Goal: Task Accomplishment & Management: Use online tool/utility

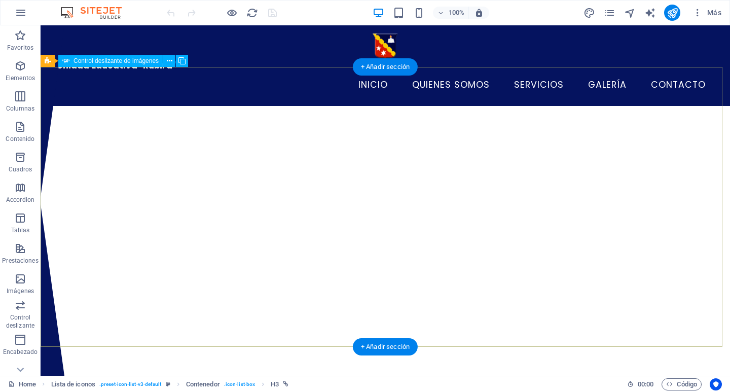
select select "px"
select select "ms"
select select "s"
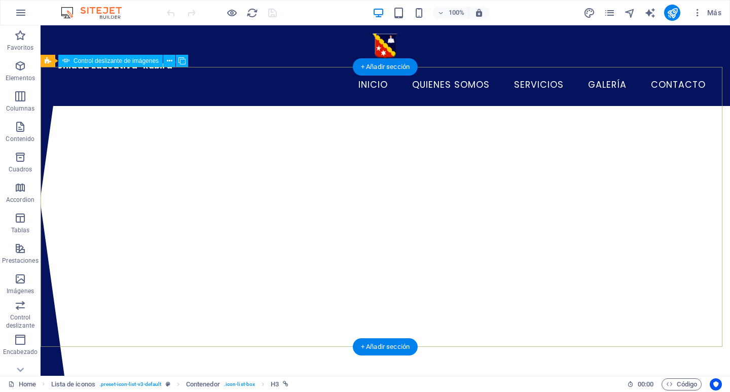
select select "progressive"
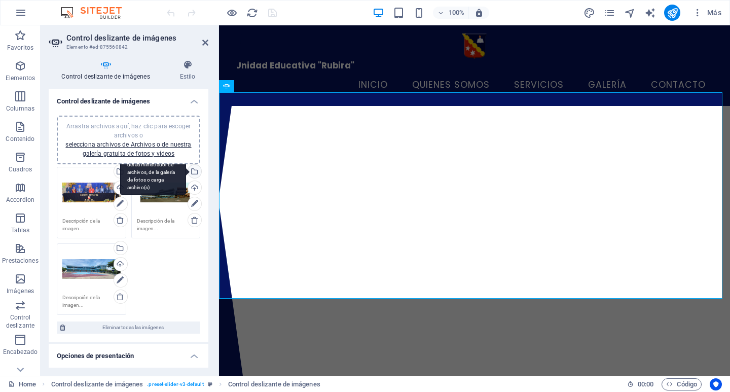
click at [186, 174] on div "Selecciona archivos del administrador de archivos, de la galería de fotos o car…" at bounding box center [153, 173] width 66 height 46
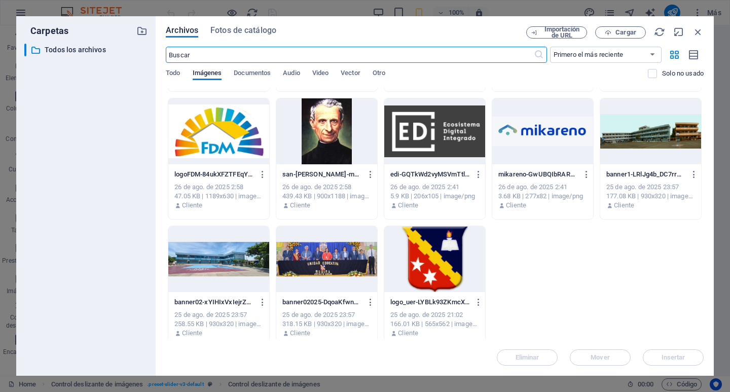
scroll to position [382, 0]
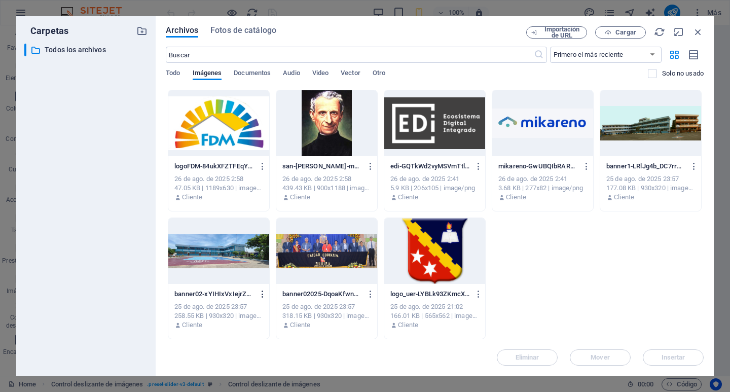
click at [259, 292] on icon "button" at bounding box center [263, 294] width 10 height 9
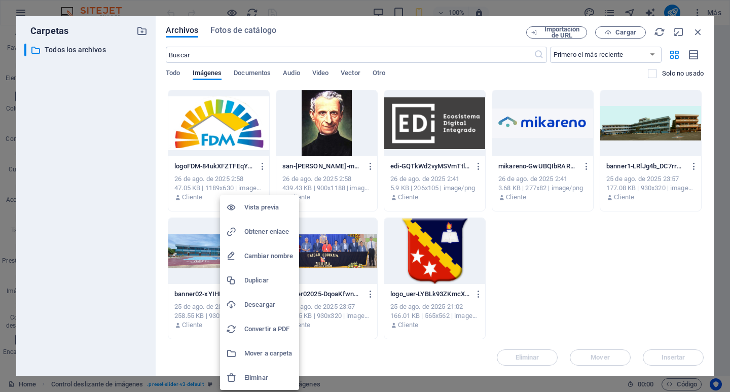
click at [264, 307] on h6 "Descargar" at bounding box center [268, 305] width 49 height 12
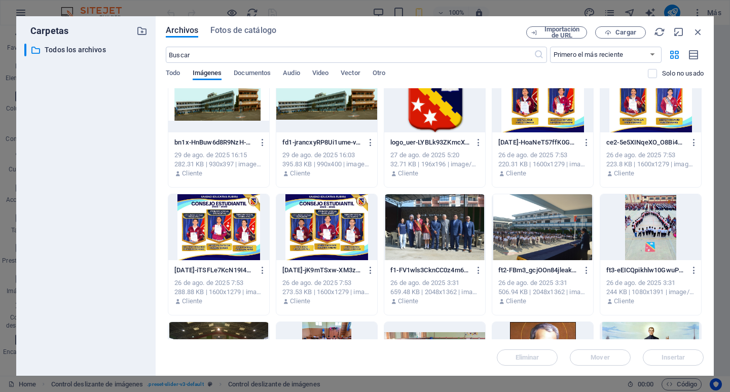
scroll to position [0, 0]
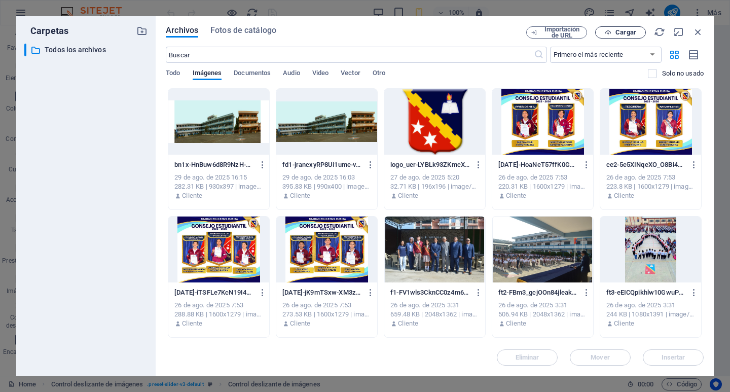
click at [635, 33] on span "Cargar" at bounding box center [626, 32] width 21 height 6
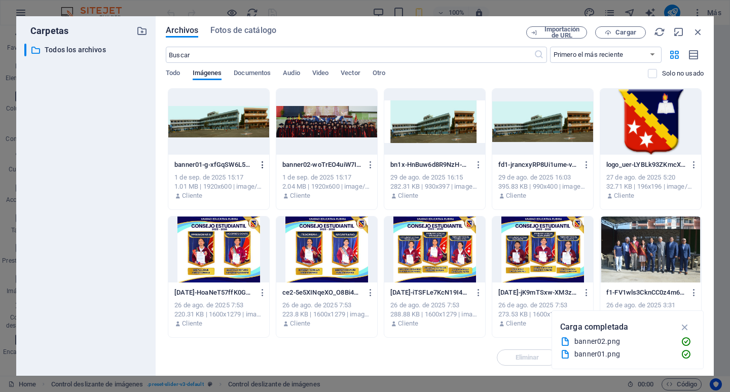
click at [263, 166] on icon "button" at bounding box center [263, 164] width 10 height 9
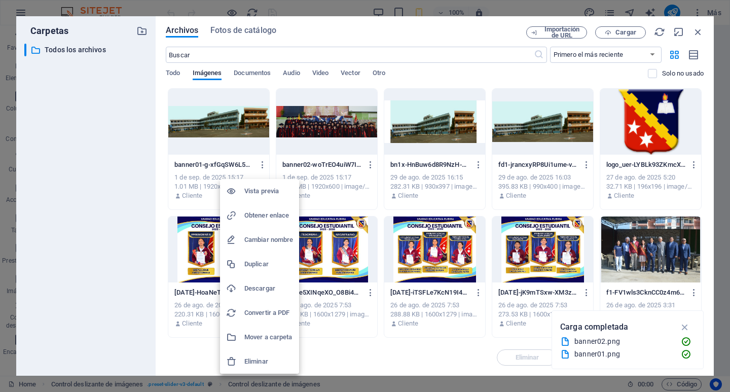
click at [265, 241] on h6 "Cambiar nombre" at bounding box center [268, 240] width 49 height 12
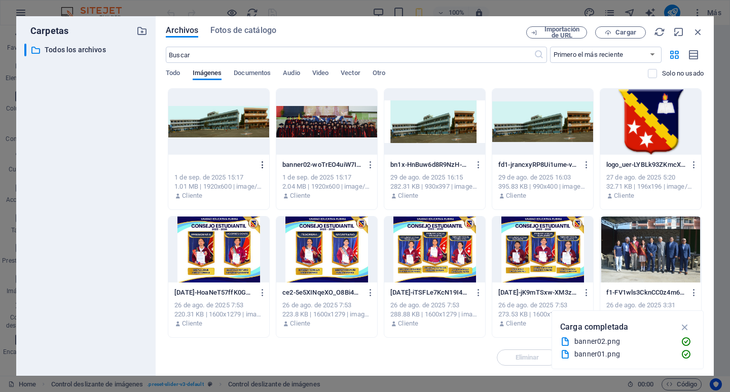
type input "ba.png"
click at [263, 163] on div "ba.png banner01-g-xfGqSW6L5SleJ4-RRuZw.png 1 de sep. de 2025 15:17 1.01 MB | 19…" at bounding box center [219, 149] width 102 height 122
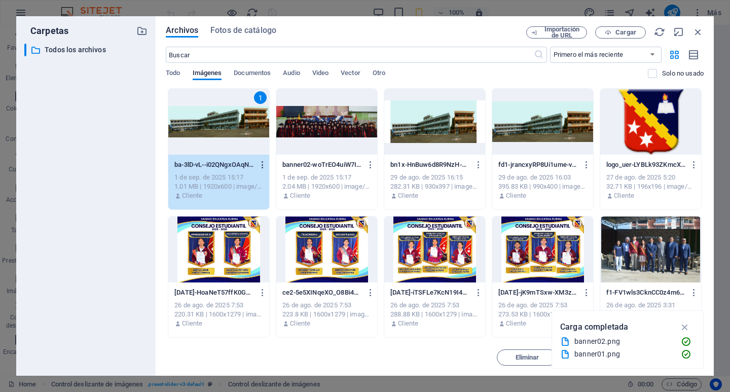
click at [261, 168] on icon "button" at bounding box center [263, 164] width 10 height 9
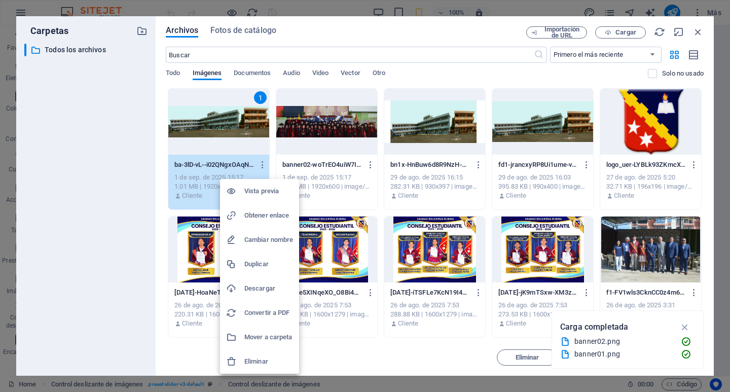
click at [266, 240] on h6 "Cambiar nombre" at bounding box center [268, 240] width 49 height 12
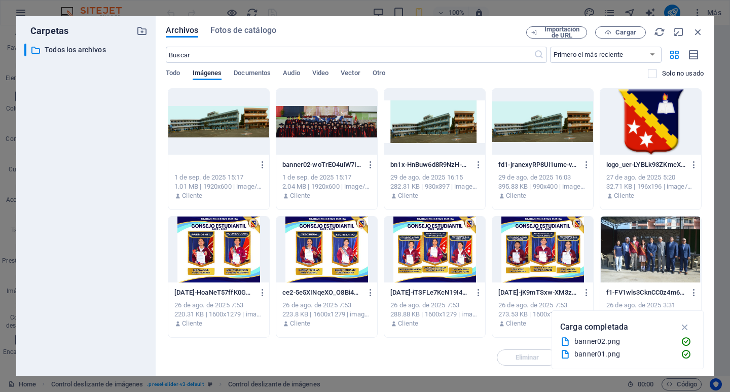
type input "banner01.png"
click at [622, 33] on span "Cargar" at bounding box center [626, 32] width 21 height 6
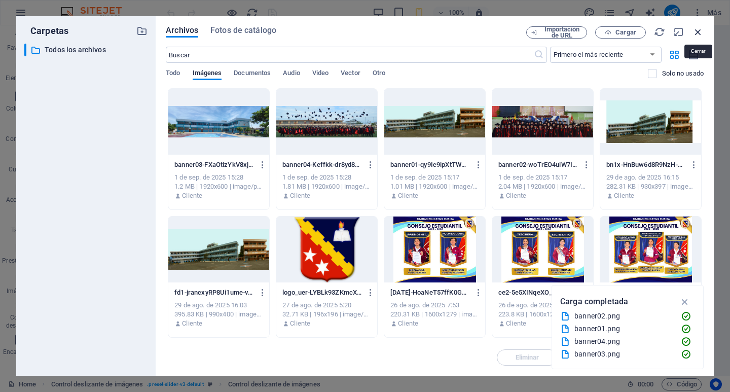
click at [698, 34] on icon "button" at bounding box center [698, 31] width 11 height 11
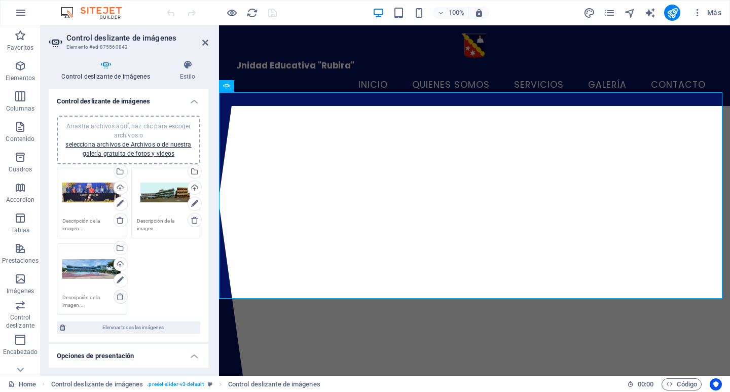
click at [117, 299] on icon at bounding box center [120, 297] width 8 height 8
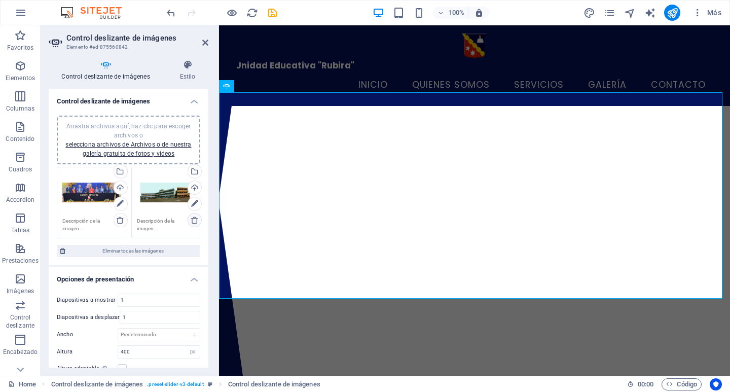
click at [192, 224] on link at bounding box center [195, 220] width 14 height 14
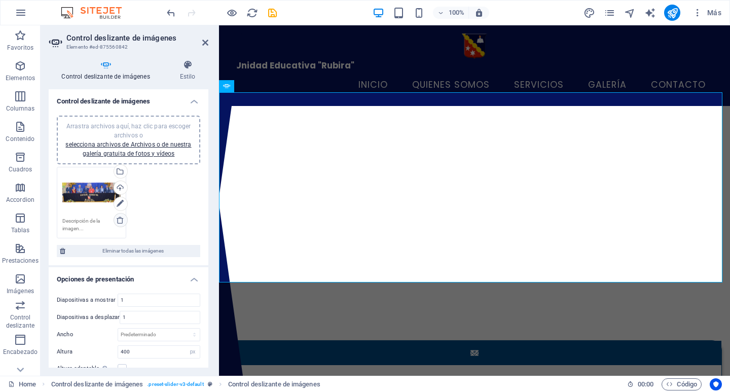
click at [120, 221] on icon at bounding box center [120, 220] width 8 height 8
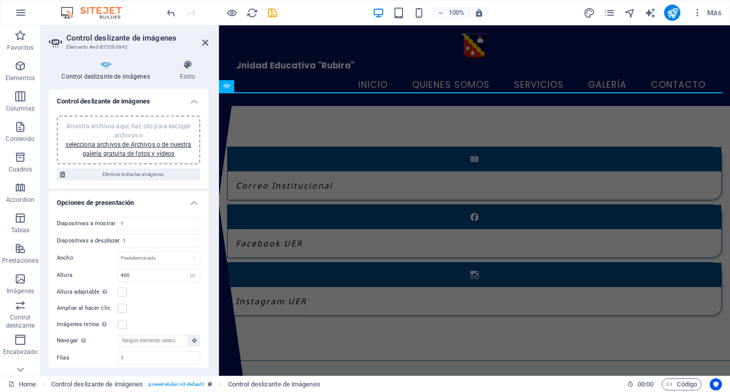
click at [135, 148] on div "Arrastra archivos aquí, haz clic para escoger archivos o selecciona archivos de…" at bounding box center [128, 140] width 131 height 37
click at [122, 149] on div "Arrastra archivos aquí, haz clic para escoger archivos o selecciona archivos de…" at bounding box center [128, 140] width 131 height 37
click at [134, 125] on span "Arrastra archivos aquí, haz clic para escoger archivos o selecciona archivos de…" at bounding box center [128, 140] width 126 height 34
click at [143, 155] on link "selecciona archivos de Archivos o de nuestra galería gratuita de fotos y vídeos" at bounding box center [128, 149] width 126 height 16
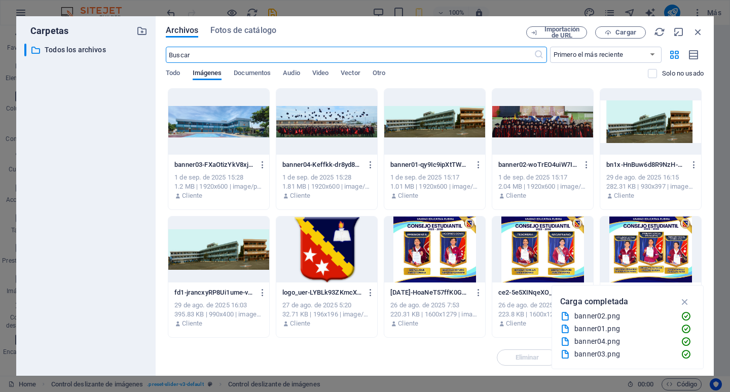
click at [560, 131] on div at bounding box center [543, 122] width 101 height 66
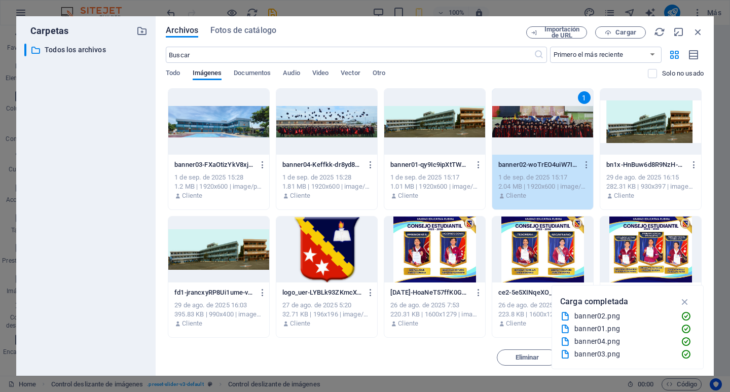
click at [457, 133] on div at bounding box center [434, 122] width 101 height 66
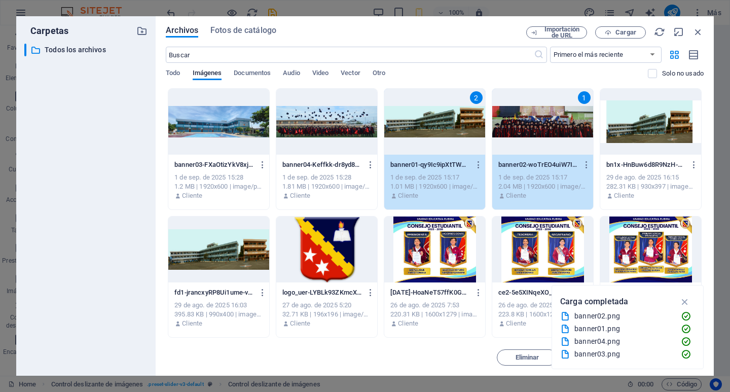
click at [224, 135] on div at bounding box center [218, 122] width 101 height 66
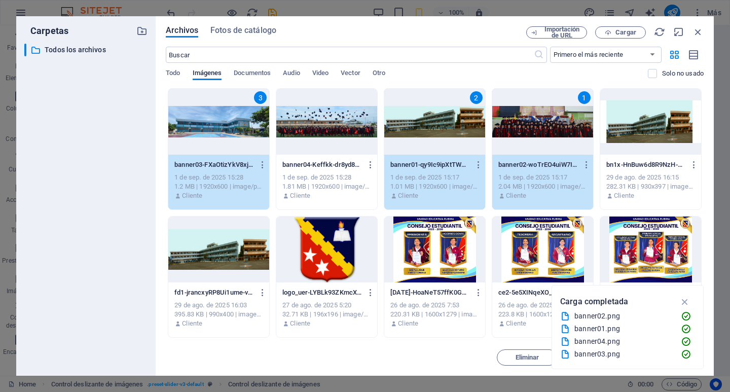
click at [333, 130] on div at bounding box center [326, 122] width 101 height 66
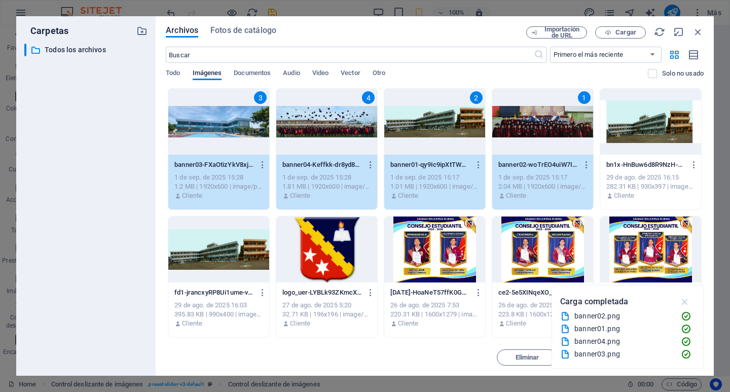
click at [688, 302] on icon "button" at bounding box center [686, 301] width 12 height 11
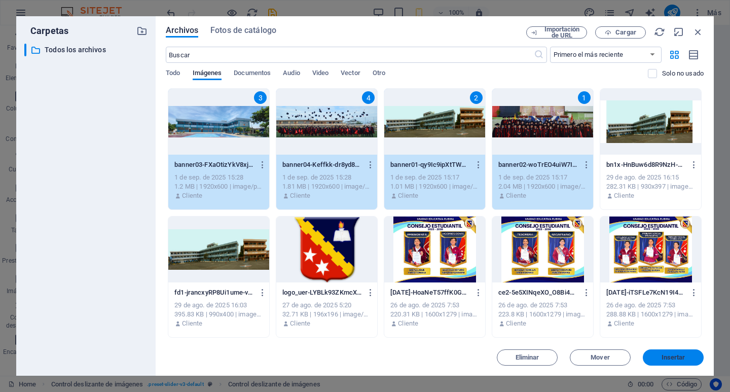
click at [676, 359] on span "Insertar" at bounding box center [674, 358] width 24 height 6
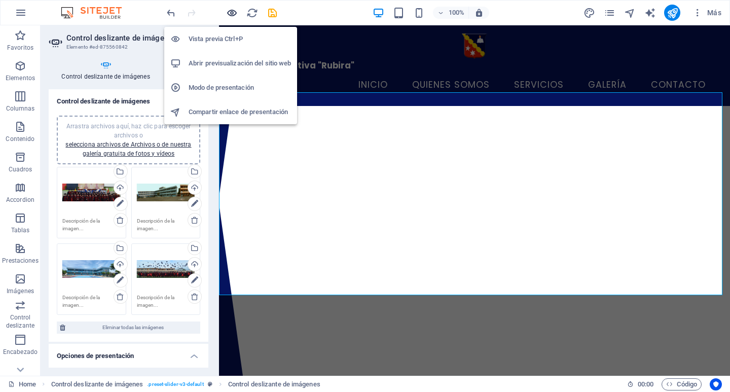
click at [236, 13] on icon "button" at bounding box center [232, 13] width 12 height 12
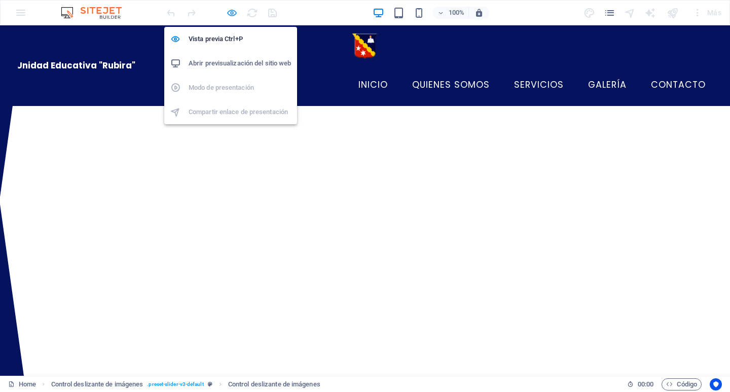
click at [231, 15] on icon "button" at bounding box center [232, 13] width 12 height 12
select select "px"
select select "ms"
select select "s"
select select "progressive"
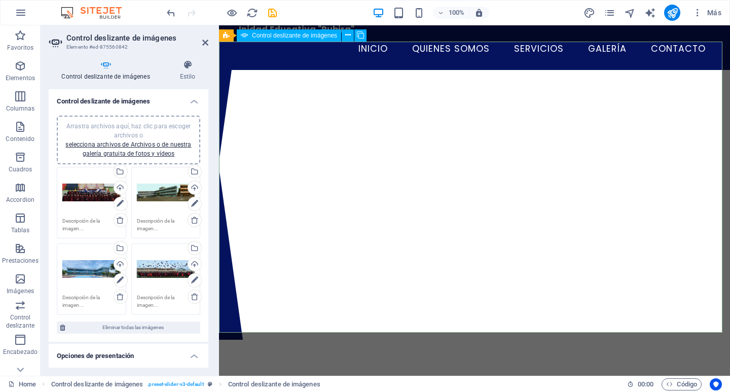
scroll to position [101, 0]
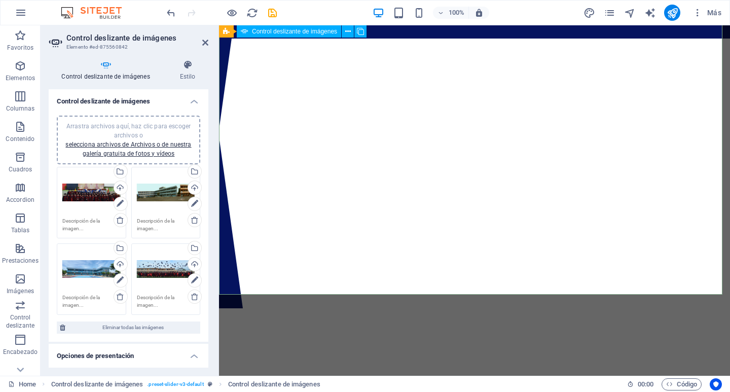
scroll to position [51, 0]
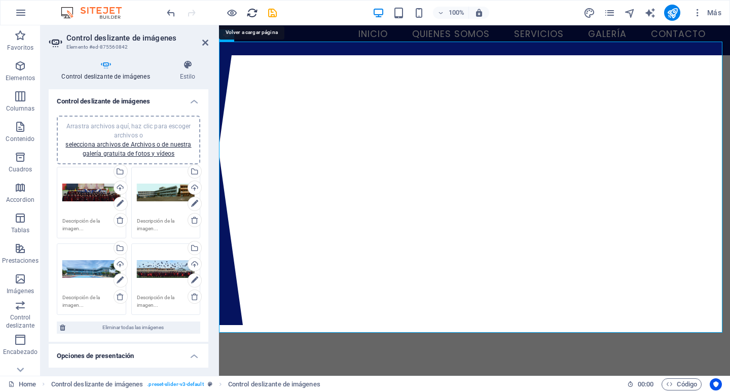
drag, startPoint x: 251, startPoint y: 15, endPoint x: 370, endPoint y: 29, distance: 120.5
click at [251, 15] on icon "reload" at bounding box center [253, 13] width 12 height 12
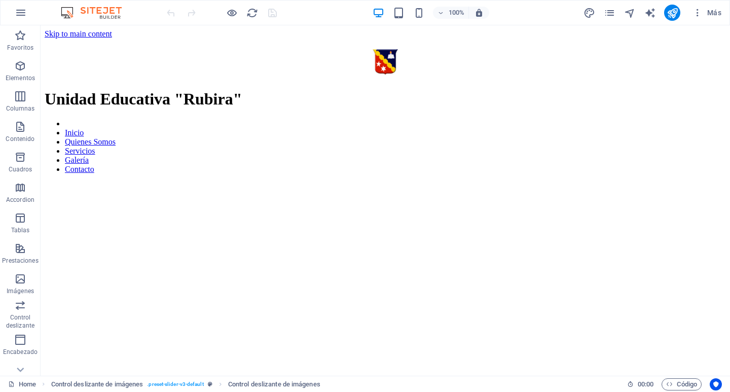
scroll to position [0, 0]
click at [22, 63] on icon "button" at bounding box center [20, 66] width 12 height 12
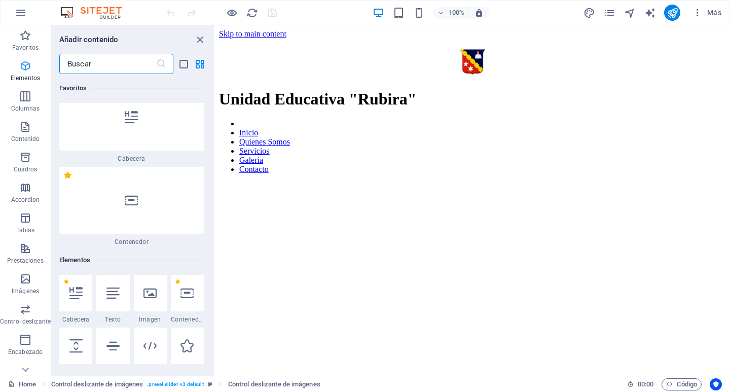
scroll to position [191, 0]
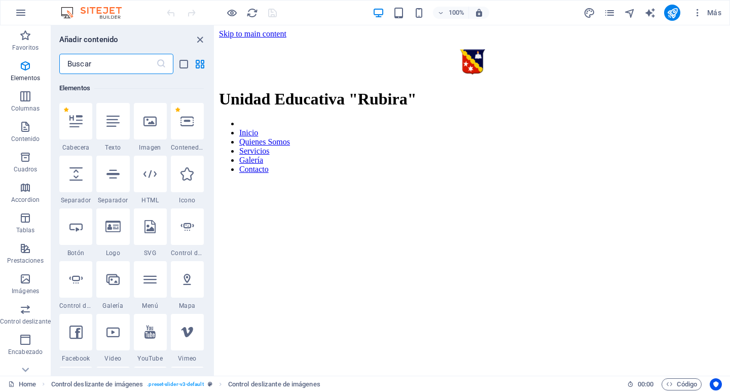
click at [115, 59] on input "text" at bounding box center [107, 64] width 97 height 20
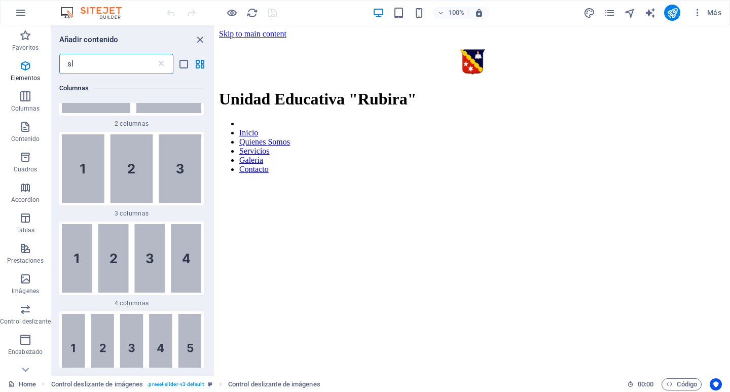
scroll to position [0, 0]
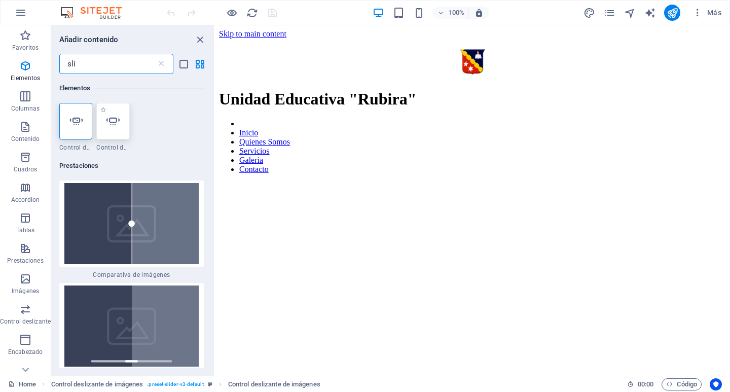
type input "sli"
click at [110, 123] on icon at bounding box center [113, 121] width 13 height 13
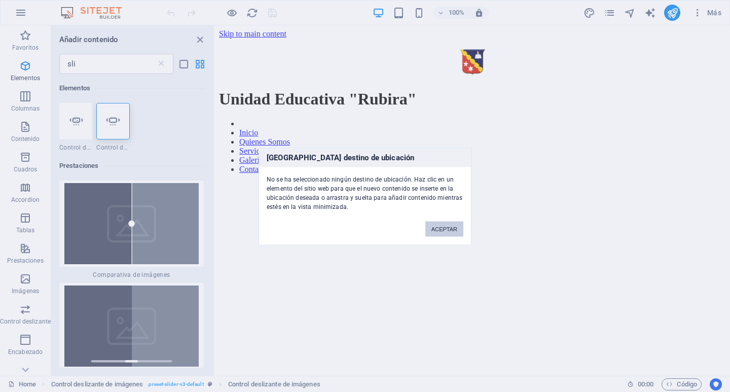
click at [446, 229] on button "ACEPTAR" at bounding box center [445, 228] width 38 height 15
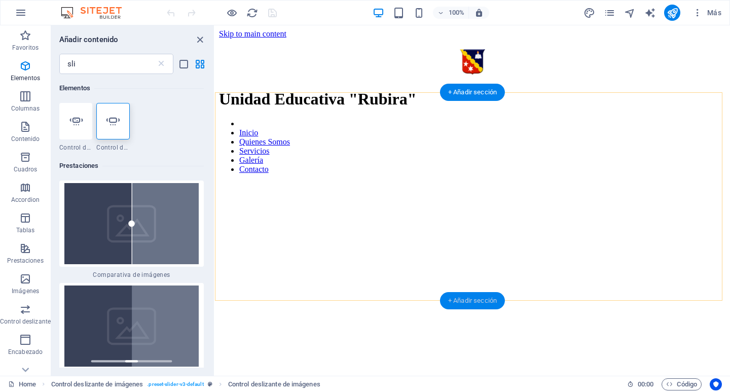
click at [464, 300] on div "+ Añadir sección" at bounding box center [472, 300] width 65 height 17
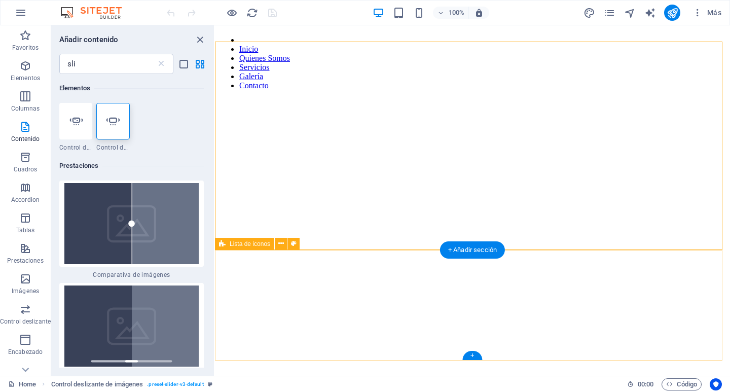
scroll to position [101, 0]
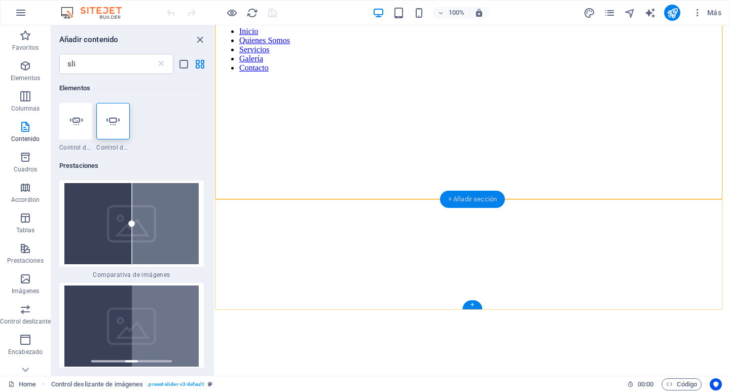
click at [475, 200] on div "+ Añadir sección" at bounding box center [472, 199] width 65 height 17
click at [478, 200] on div "+ Añadir sección" at bounding box center [472, 199] width 65 height 17
click at [479, 200] on div "+ Añadir sección" at bounding box center [472, 199] width 65 height 17
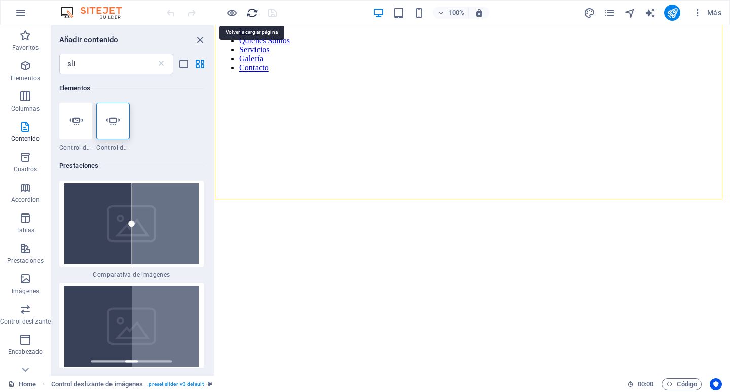
click at [252, 13] on icon "reload" at bounding box center [253, 13] width 12 height 12
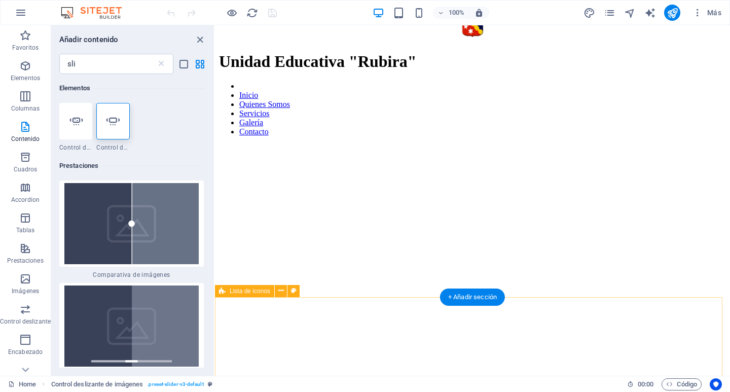
scroll to position [51, 0]
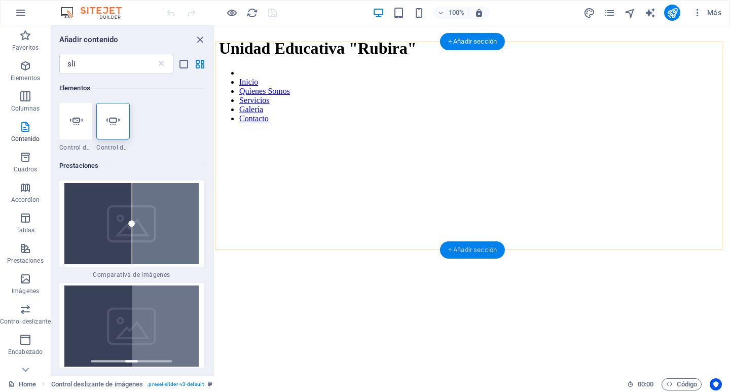
click at [468, 249] on div "+ Añadir sección" at bounding box center [472, 249] width 65 height 17
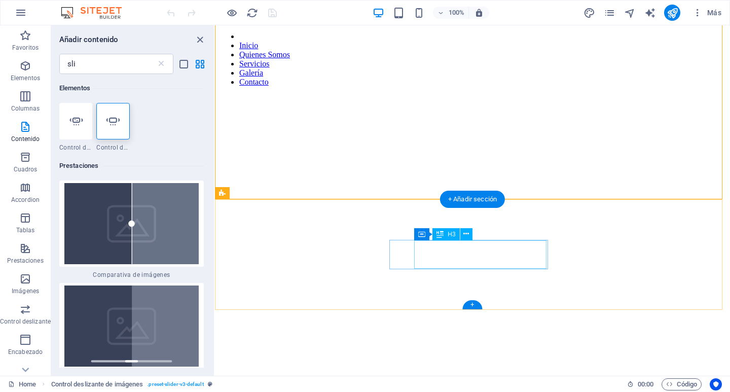
scroll to position [101, 0]
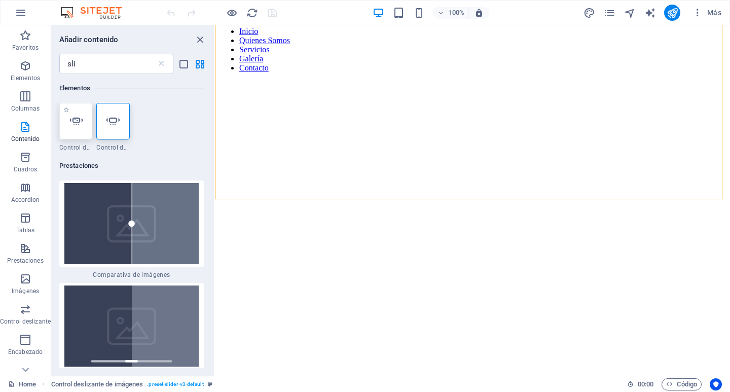
click at [72, 127] on icon at bounding box center [75, 121] width 13 height 13
click at [215, 127] on div "Lista de iconos Control deslizante de imágenes Control deslizante de imágenes C…" at bounding box center [472, 200] width 515 height 351
select select "ms"
select select "s"
select select "progressive"
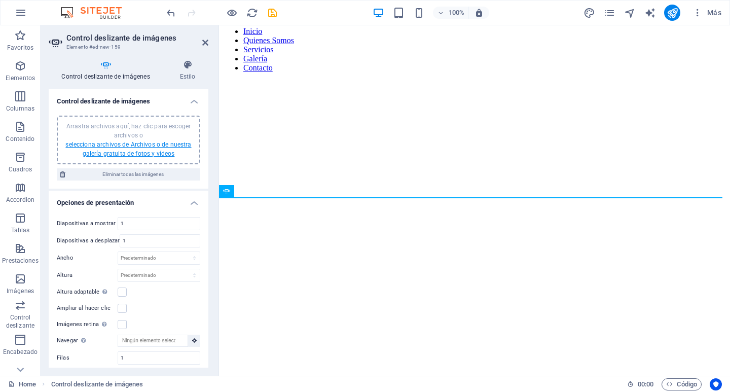
click at [125, 152] on link "selecciona archivos de Archivos o de nuestra galería gratuita de fotos y vídeos" at bounding box center [128, 149] width 126 height 16
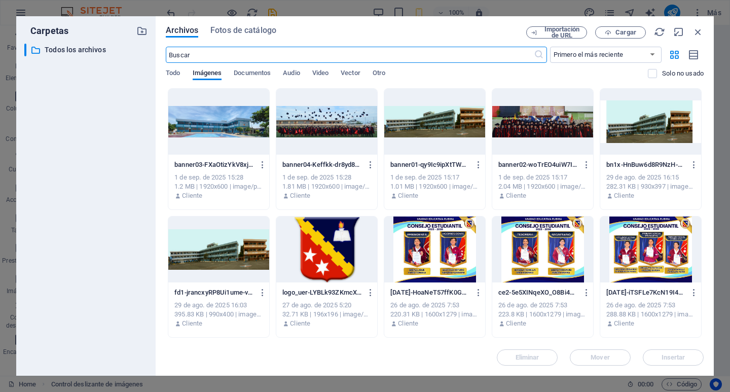
click at [566, 129] on div at bounding box center [543, 122] width 101 height 66
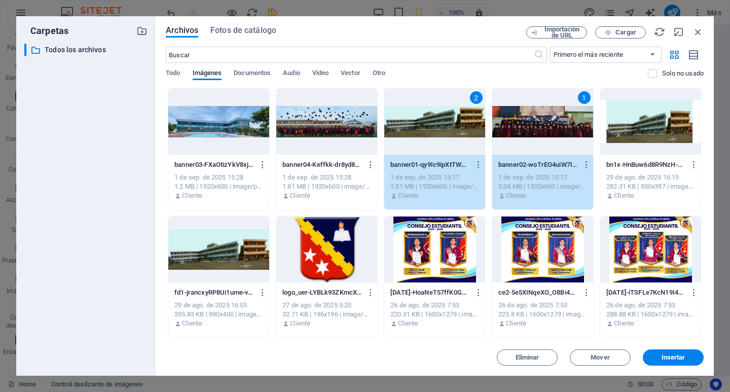
click at [239, 123] on div at bounding box center [218, 122] width 101 height 66
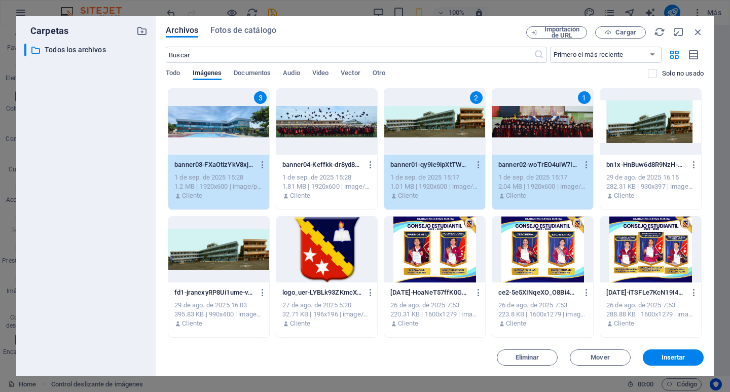
click at [310, 122] on div at bounding box center [326, 122] width 101 height 66
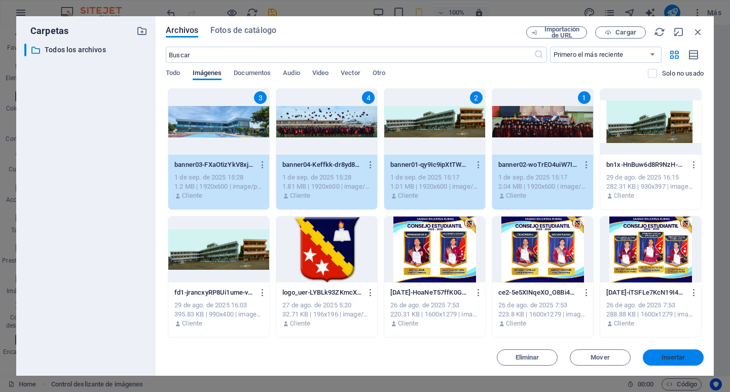
drag, startPoint x: 661, startPoint y: 356, endPoint x: 433, endPoint y: 314, distance: 232.5
click at [662, 356] on span "Insertar" at bounding box center [674, 358] width 24 height 6
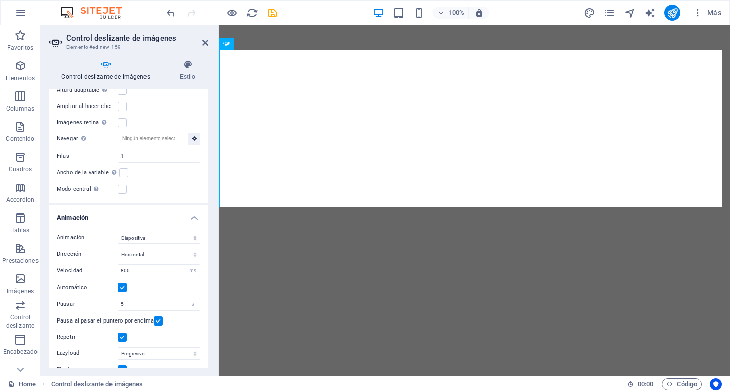
scroll to position [388, 0]
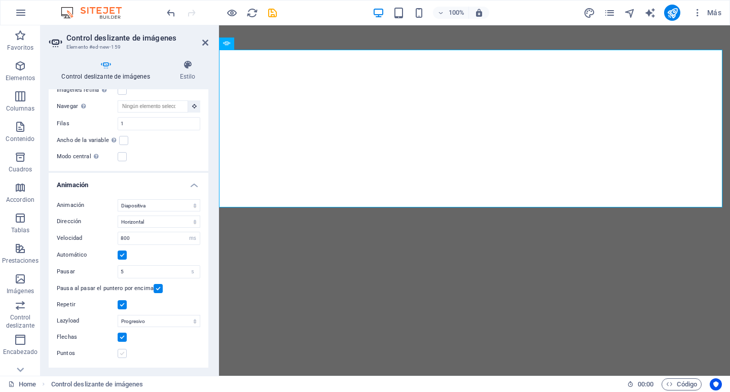
click at [119, 357] on label at bounding box center [122, 353] width 9 height 9
click at [0, 0] on input "Puntos" at bounding box center [0, 0] width 0 height 0
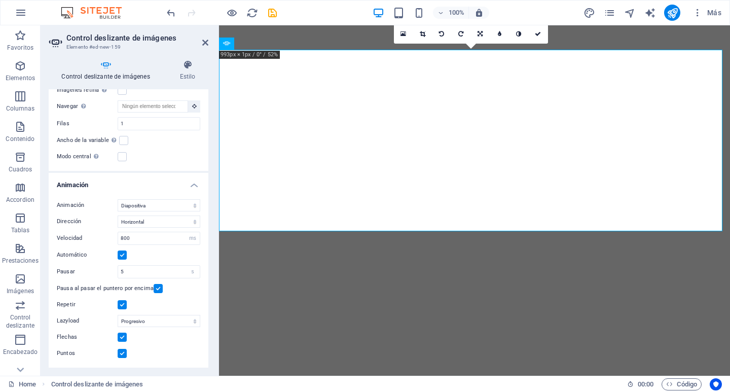
click at [123, 336] on label at bounding box center [122, 337] width 9 height 9
click at [0, 0] on input "Flechas" at bounding box center [0, 0] width 0 height 0
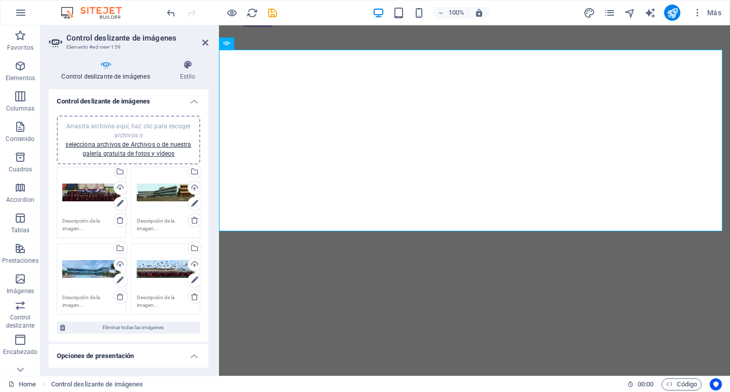
scroll to position [133, 0]
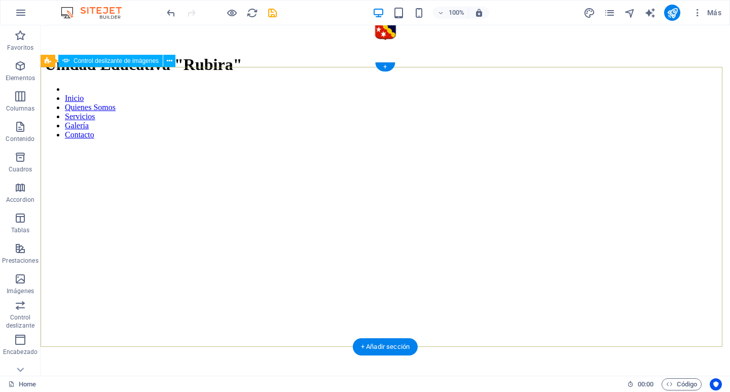
scroll to position [51, 0]
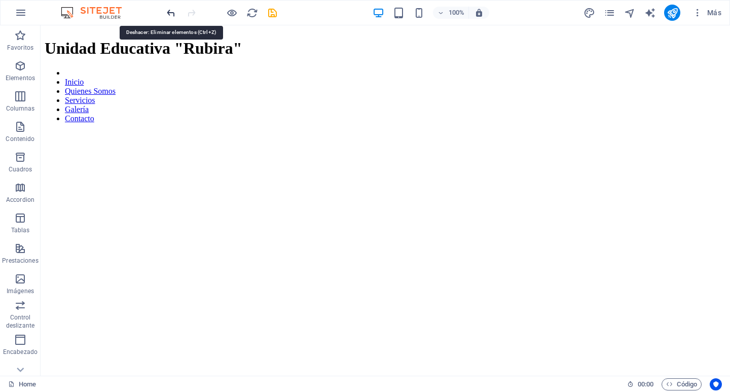
click at [168, 13] on icon "undo" at bounding box center [171, 13] width 12 height 12
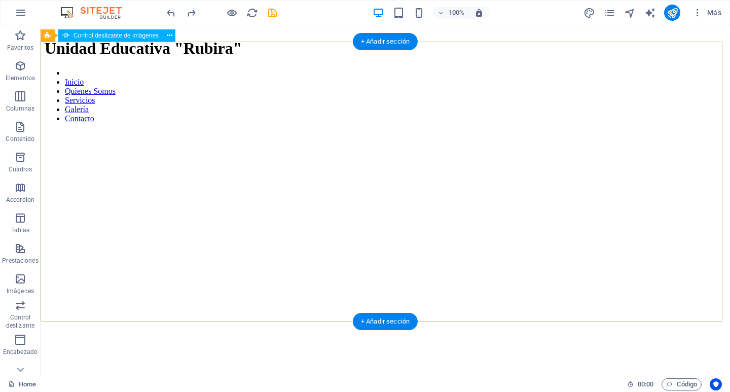
scroll to position [0, 0]
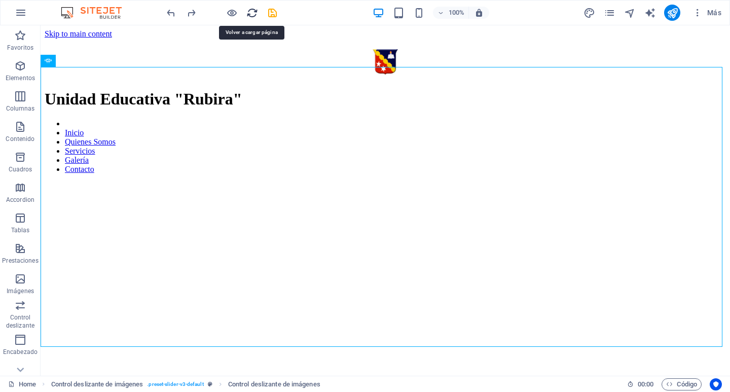
click at [253, 13] on icon "reload" at bounding box center [253, 13] width 12 height 12
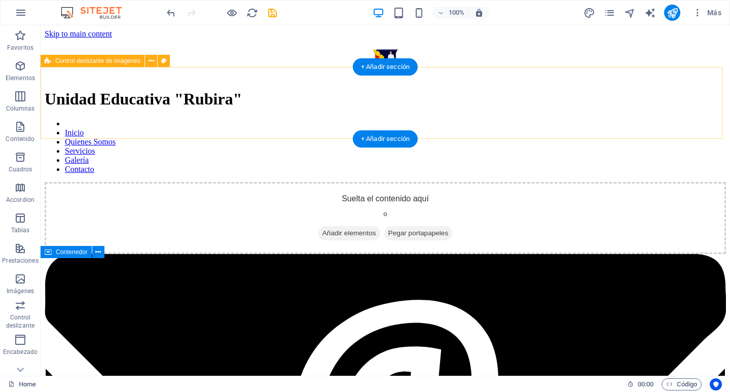
click at [335, 226] on span "Añadir elementos" at bounding box center [350, 233] width 62 height 14
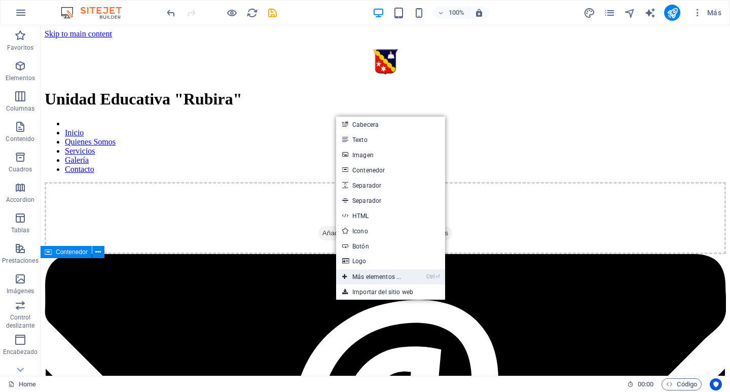
click at [390, 275] on link "Ctrl ⏎ Más elementos ..." at bounding box center [371, 276] width 71 height 15
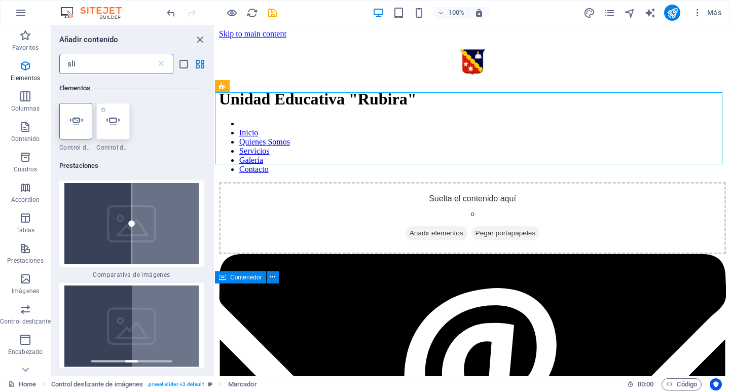
click at [110, 124] on icon at bounding box center [113, 121] width 13 height 13
select select "ms"
select select "s"
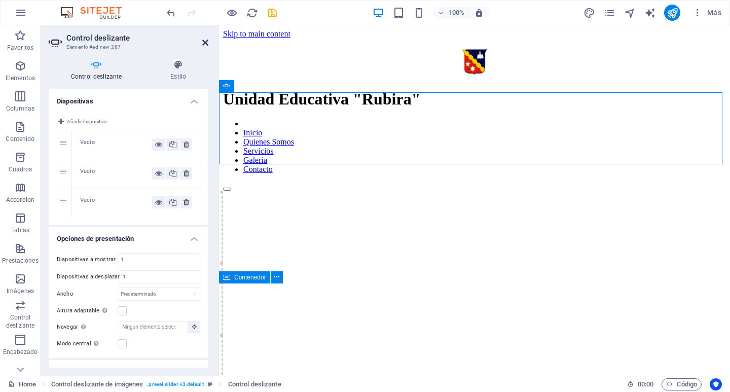
click at [206, 44] on icon at bounding box center [205, 43] width 6 height 8
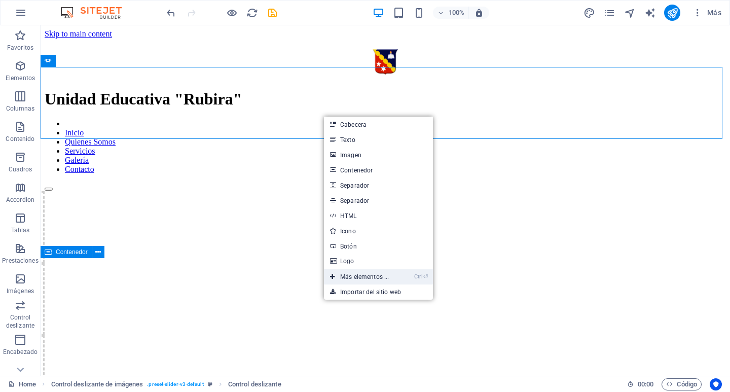
click at [361, 278] on link "Ctrl ⏎ Más elementos ..." at bounding box center [359, 276] width 71 height 15
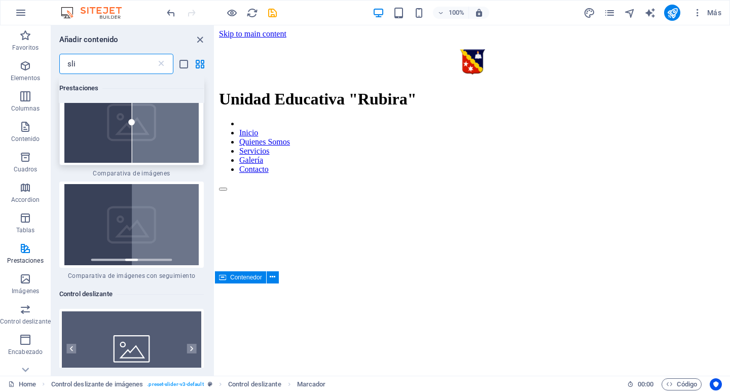
scroll to position [51, 0]
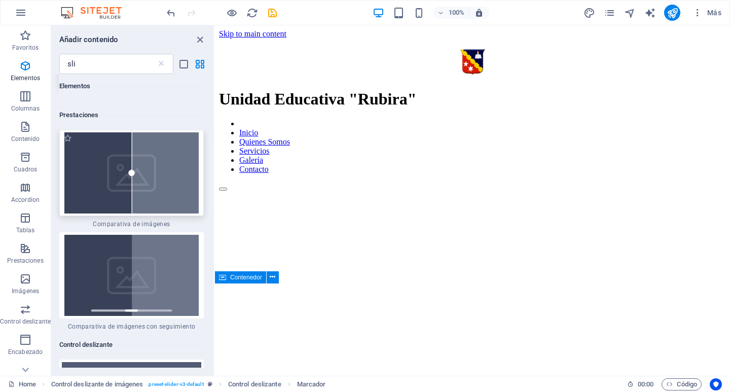
click at [115, 185] on img at bounding box center [131, 172] width 139 height 81
click at [215, 248] on div "Contenedor Control deslizante de imágenes Control deslizante de imágenes Lista …" at bounding box center [472, 200] width 515 height 351
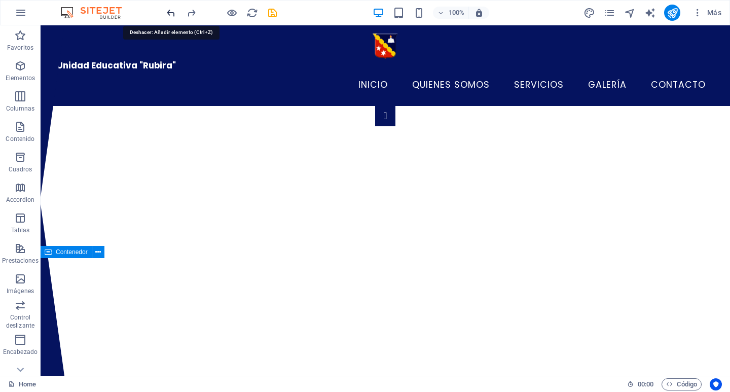
click at [171, 12] on icon "undo" at bounding box center [171, 13] width 12 height 12
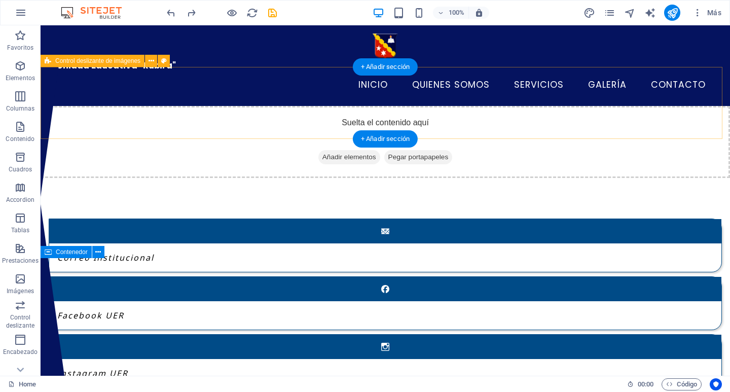
click at [326, 150] on span "Añadir elementos" at bounding box center [350, 157] width 62 height 14
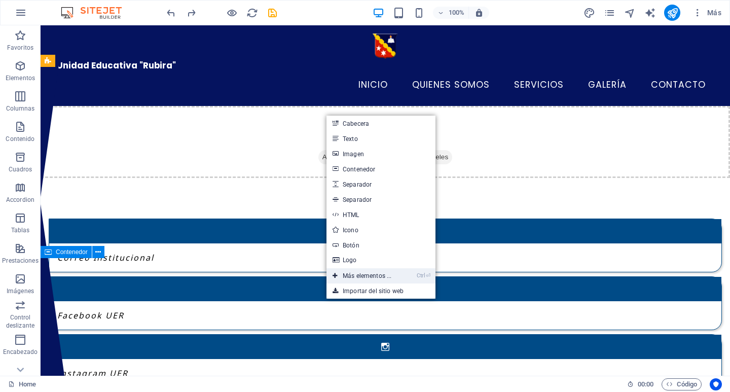
click at [362, 272] on link "Ctrl ⏎ Más elementos ..." at bounding box center [362, 275] width 71 height 15
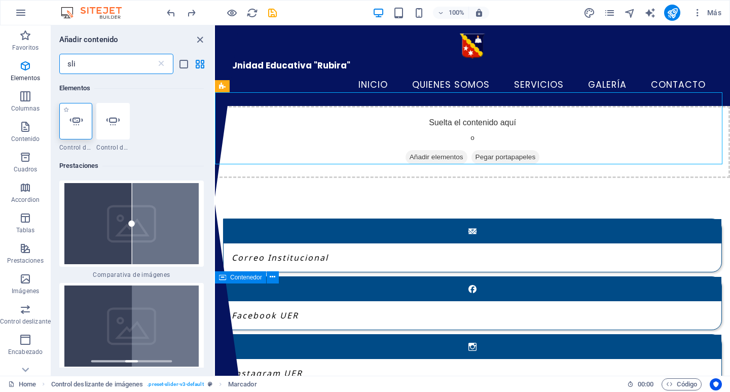
click at [72, 120] on icon at bounding box center [75, 121] width 13 height 13
click at [215, 120] on div "Contenedor Control deslizante de imágenes Control deslizante de imágenes Lista …" at bounding box center [472, 200] width 515 height 351
select select "ms"
select select "s"
select select "progressive"
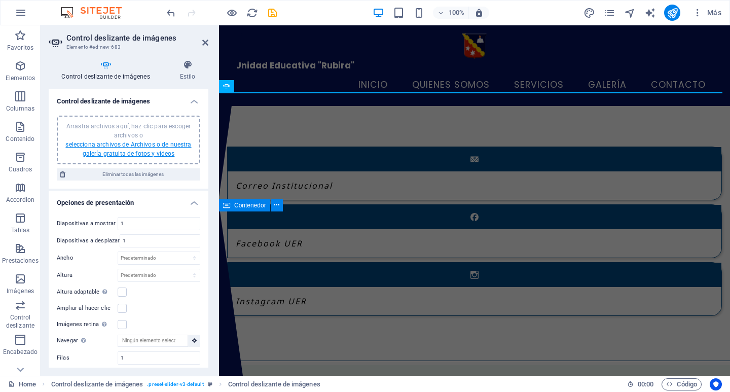
click at [120, 143] on link "selecciona archivos de Archivos o de nuestra galería gratuita de fotos y vídeos" at bounding box center [128, 149] width 126 height 16
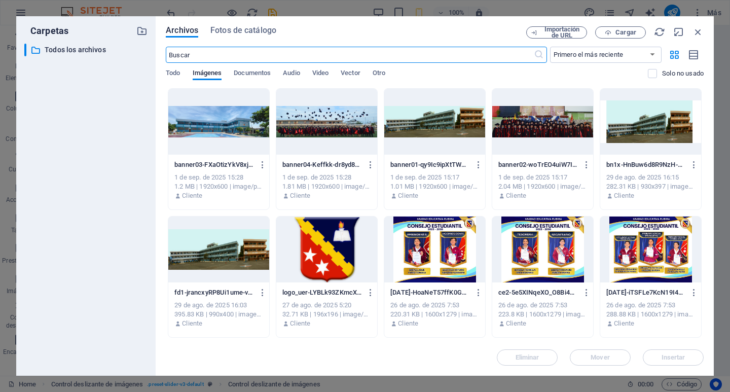
click at [558, 128] on div at bounding box center [543, 122] width 101 height 66
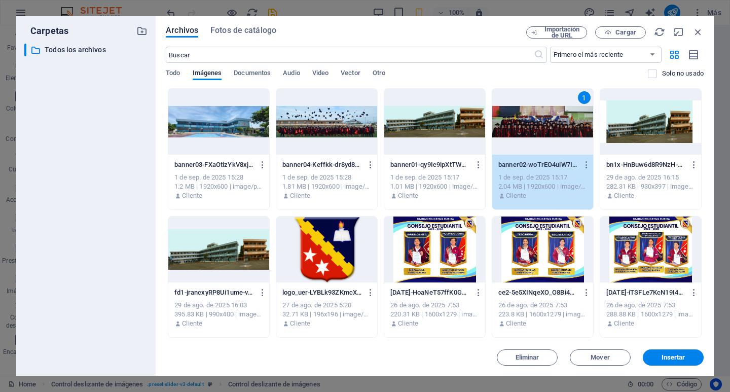
click at [428, 129] on div at bounding box center [434, 122] width 101 height 66
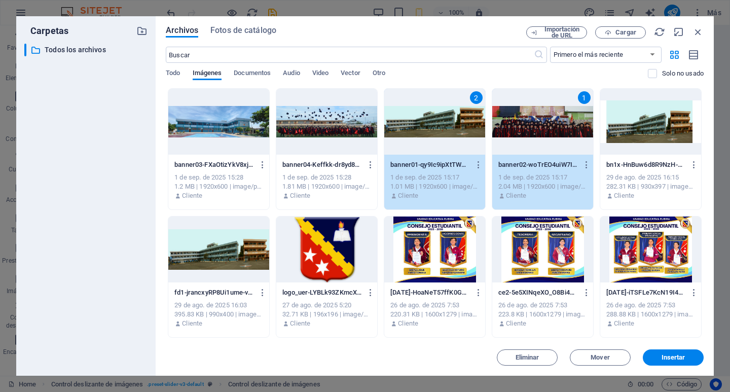
click at [244, 130] on div at bounding box center [218, 122] width 101 height 66
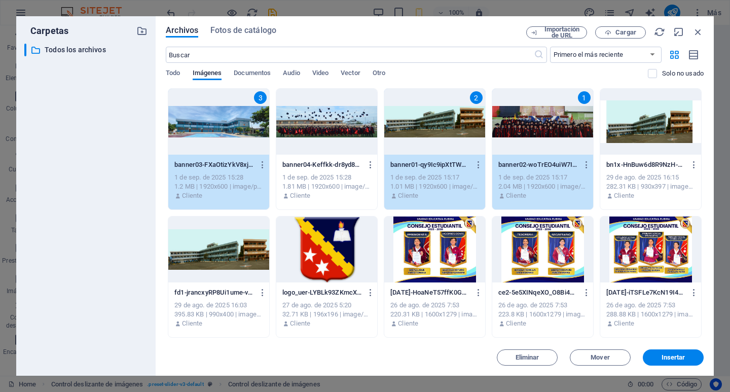
click at [329, 134] on div at bounding box center [326, 122] width 101 height 66
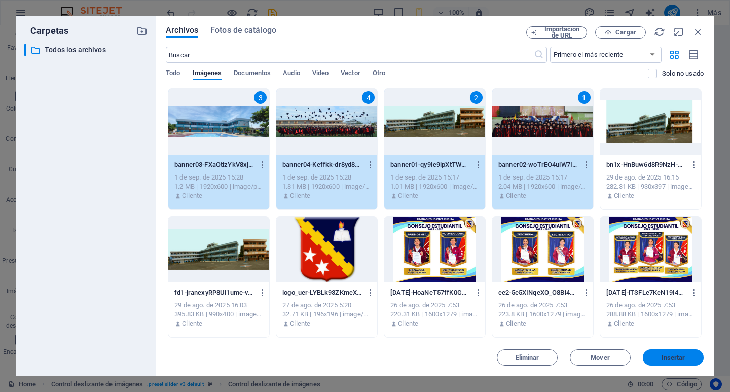
click at [670, 358] on span "Insertar" at bounding box center [674, 358] width 24 height 6
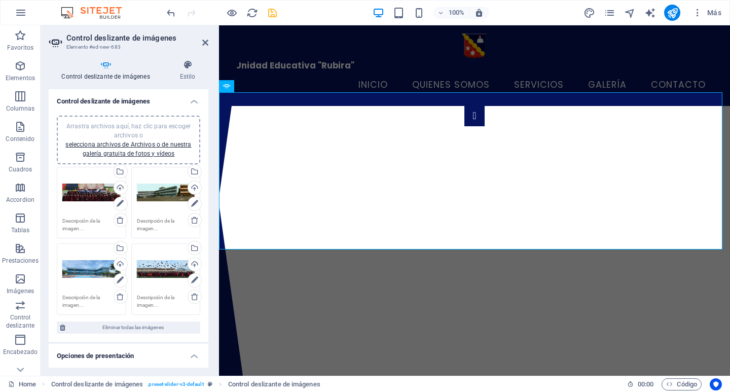
click at [275, 10] on icon "save" at bounding box center [273, 13] width 12 height 12
select select "px"
select select "ms"
select select "s"
select select "progressive"
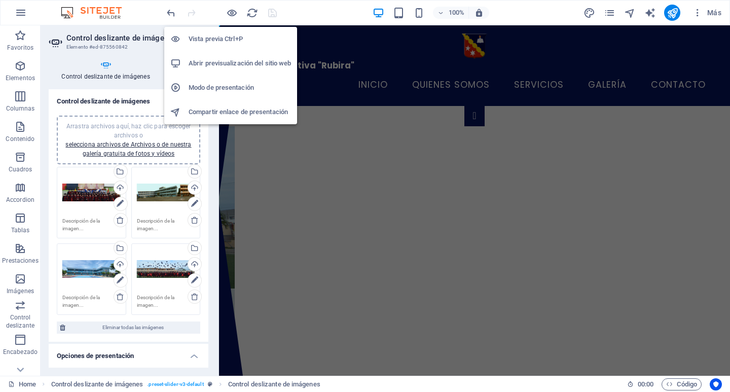
click at [225, 64] on h6 "Abrir previsualización del sitio web" at bounding box center [240, 63] width 102 height 12
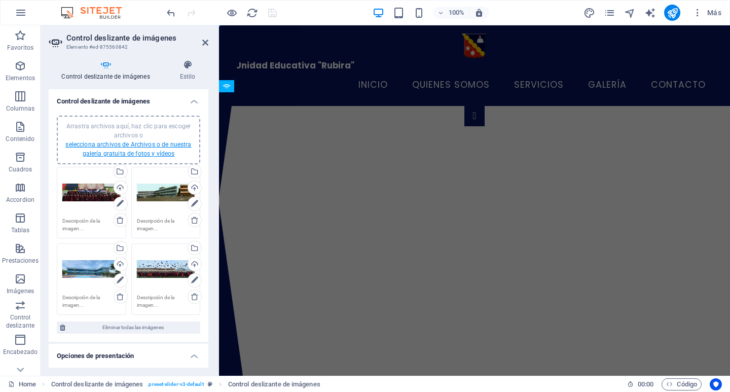
click at [128, 148] on link "selecciona archivos de Archivos o de nuestra galería gratuita de fotos y vídeos" at bounding box center [128, 149] width 126 height 16
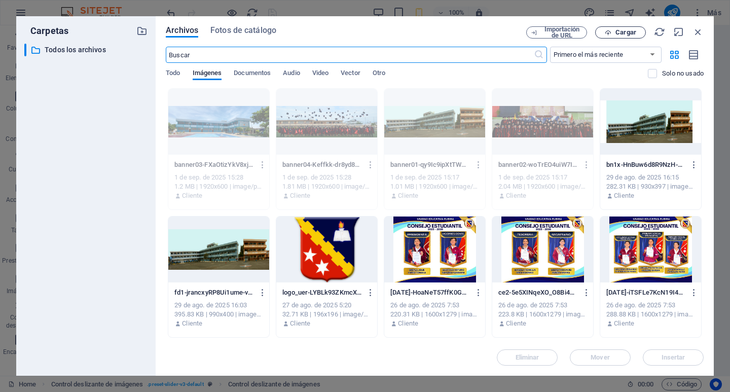
click at [613, 36] on button "Cargar" at bounding box center [620, 32] width 51 height 12
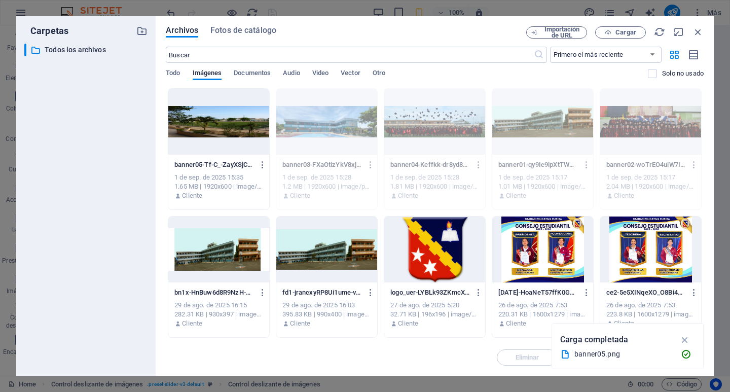
click at [216, 122] on div at bounding box center [218, 122] width 101 height 66
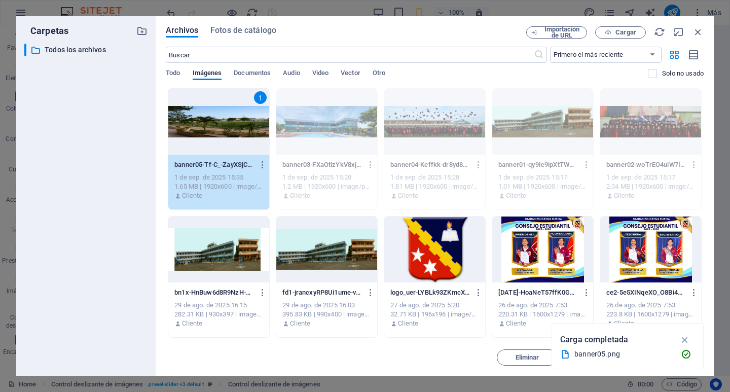
click at [686, 342] on icon "button" at bounding box center [686, 339] width 12 height 11
click at [675, 359] on span "Insertar" at bounding box center [674, 358] width 24 height 6
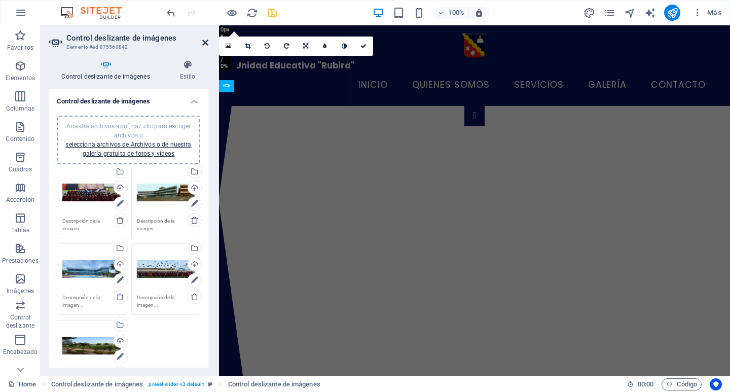
click at [206, 44] on icon at bounding box center [205, 43] width 6 height 8
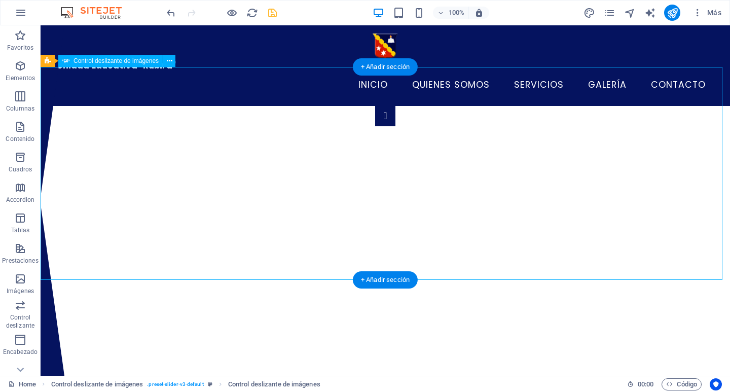
select select "ms"
select select "s"
select select "progressive"
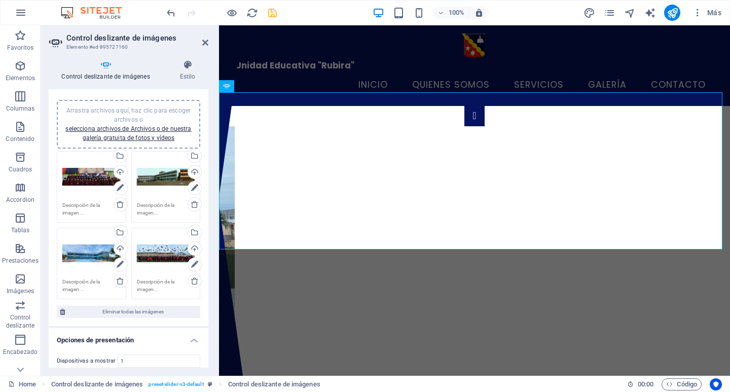
scroll to position [0, 0]
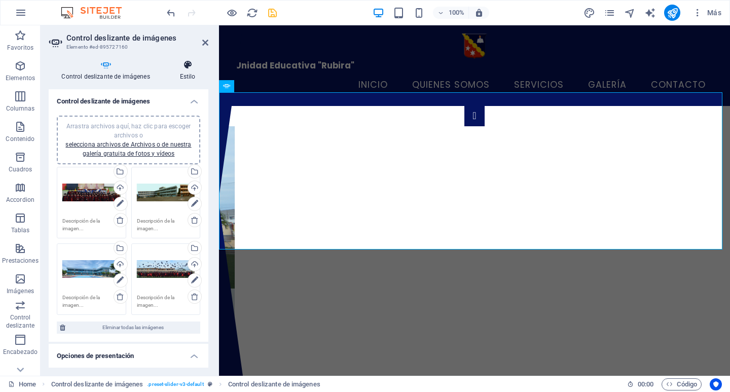
click at [190, 68] on icon at bounding box center [188, 65] width 42 height 10
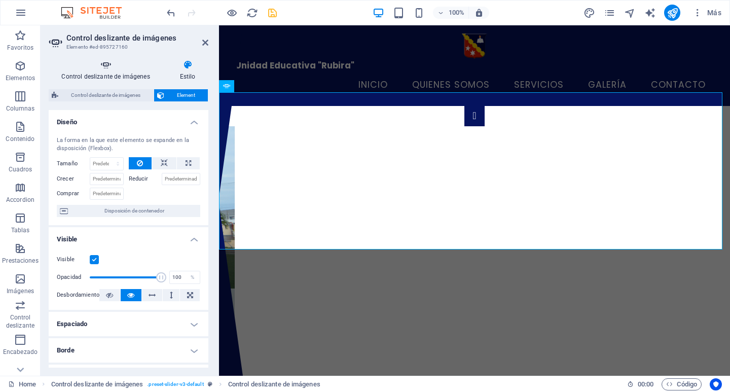
click at [100, 70] on h4 "Control deslizante de imágenes" at bounding box center [108, 70] width 118 height 21
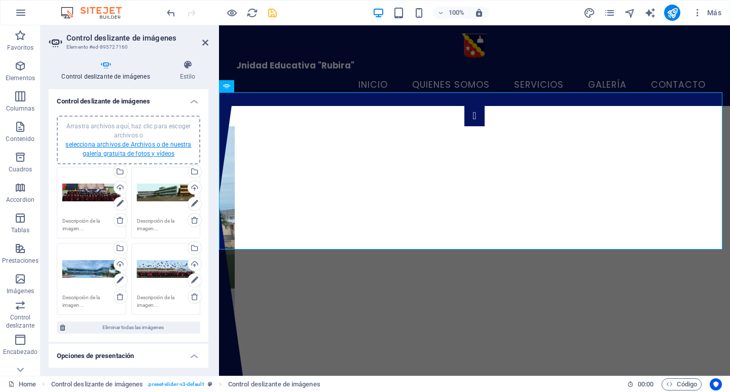
click at [120, 144] on link "selecciona archivos de Archivos o de nuestra galería gratuita de fotos y vídeos" at bounding box center [128, 149] width 126 height 16
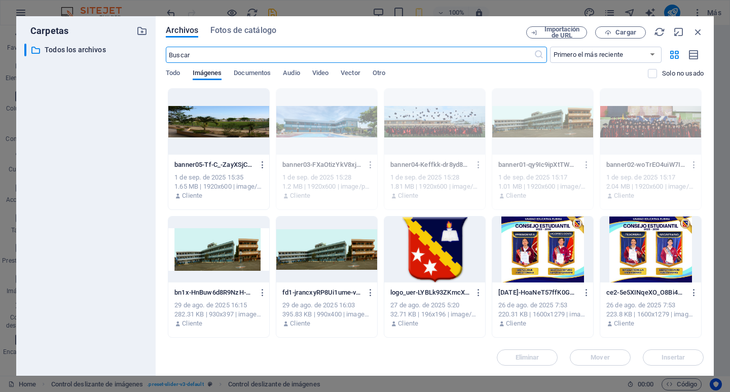
click at [224, 117] on div at bounding box center [218, 122] width 101 height 66
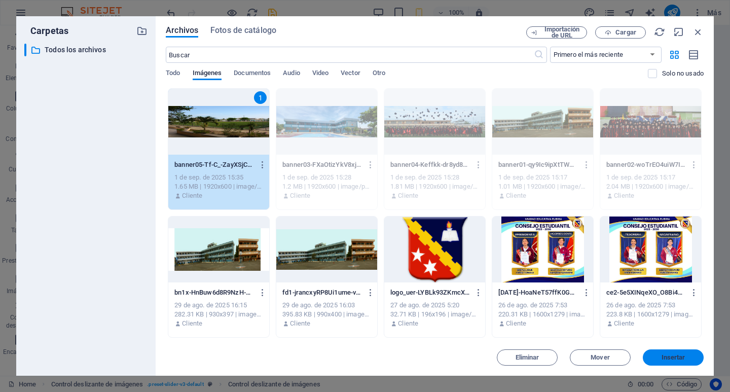
click at [689, 362] on button "Insertar" at bounding box center [673, 357] width 61 height 16
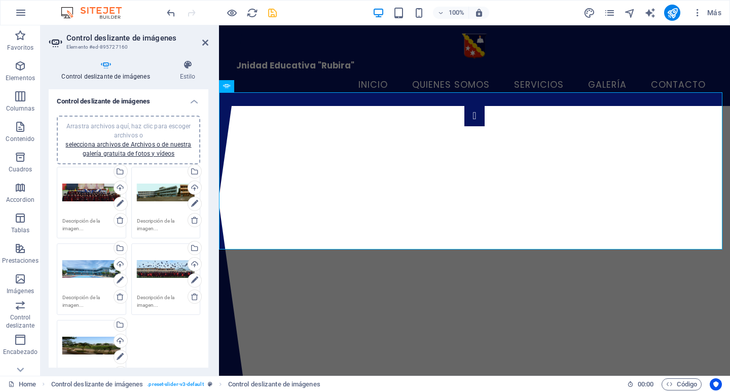
click at [97, 339] on div "Arrastra archivos aquí, haz clic para escoger archivos o selecciona archivos de…" at bounding box center [91, 346] width 58 height 41
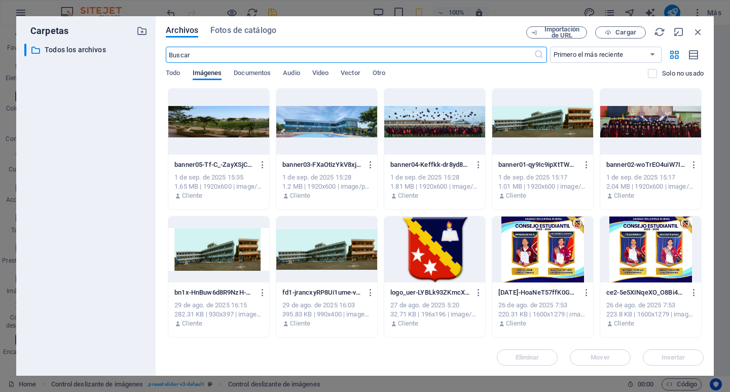
click at [213, 128] on div at bounding box center [218, 122] width 101 height 66
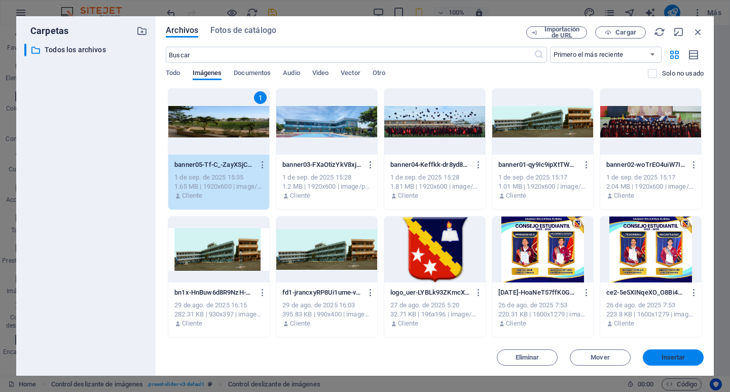
click at [662, 359] on span "Insertar" at bounding box center [674, 358] width 24 height 6
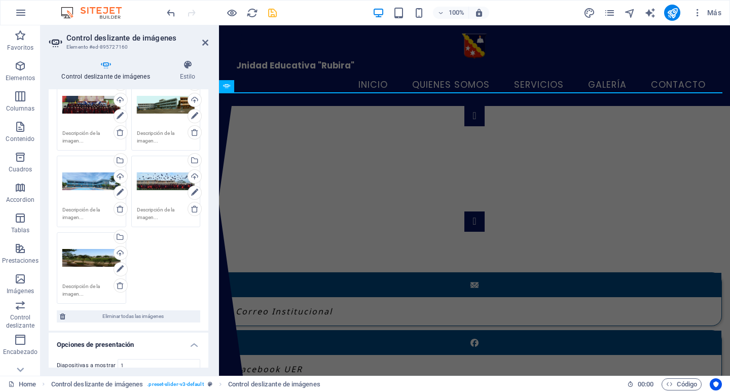
scroll to position [101, 0]
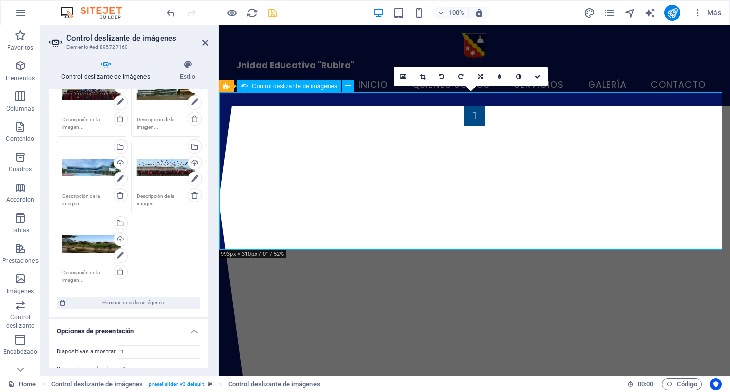
click at [465, 126] on button "Control deslizante de imágenes" at bounding box center [475, 116] width 20 height 20
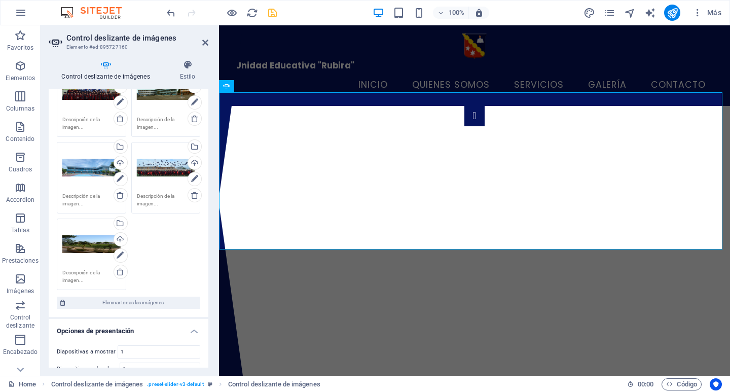
click at [271, 16] on icon "save" at bounding box center [273, 13] width 12 height 12
select select "px"
select select "ms"
select select "s"
select select "progressive"
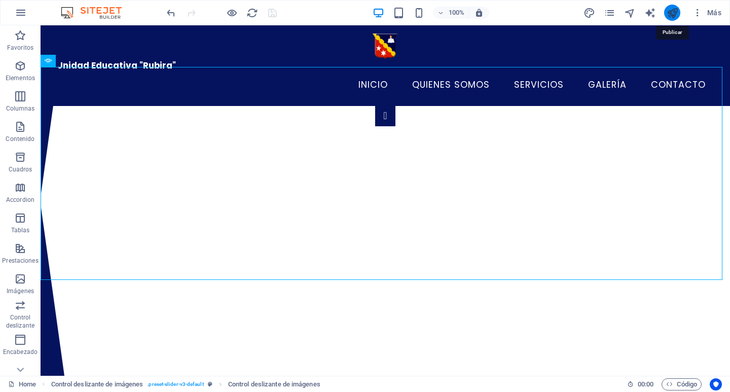
click at [674, 15] on icon "publish" at bounding box center [673, 13] width 12 height 12
select select "px"
select select "ms"
select select "s"
select select "progressive"
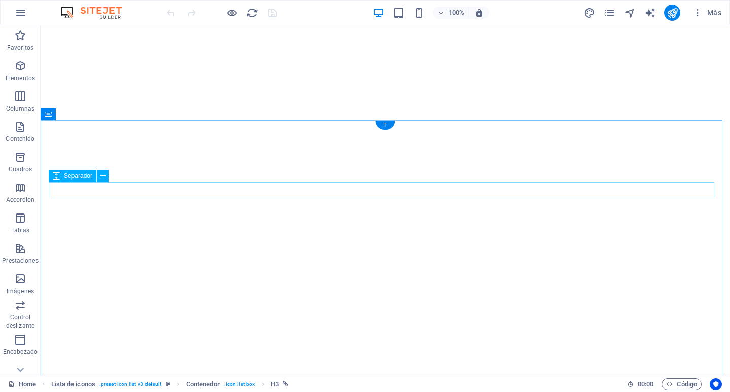
scroll to position [812, 0]
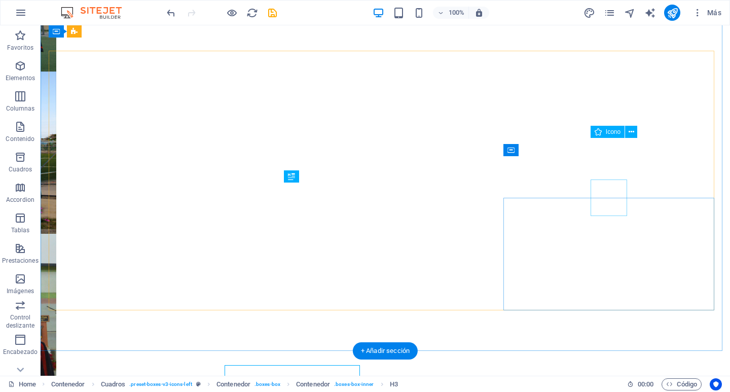
scroll to position [781, 0]
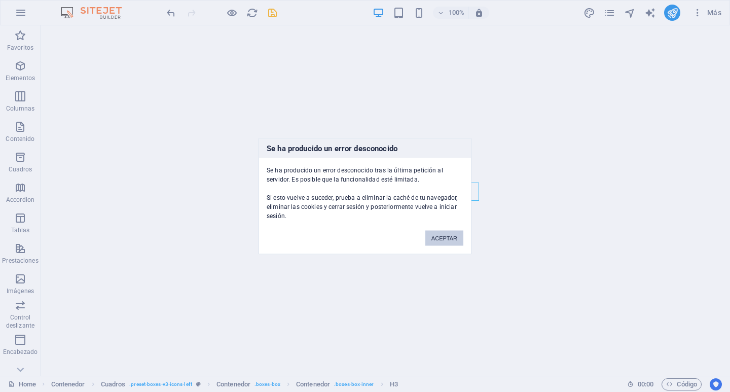
click at [452, 238] on button "ACEPTAR" at bounding box center [445, 237] width 38 height 15
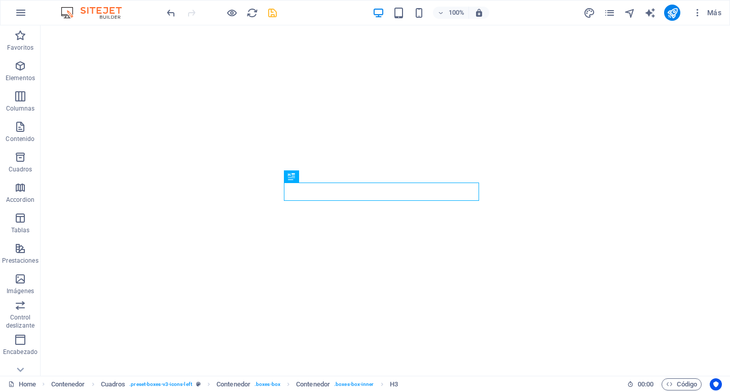
click at [269, 13] on icon "save" at bounding box center [273, 13] width 12 height 12
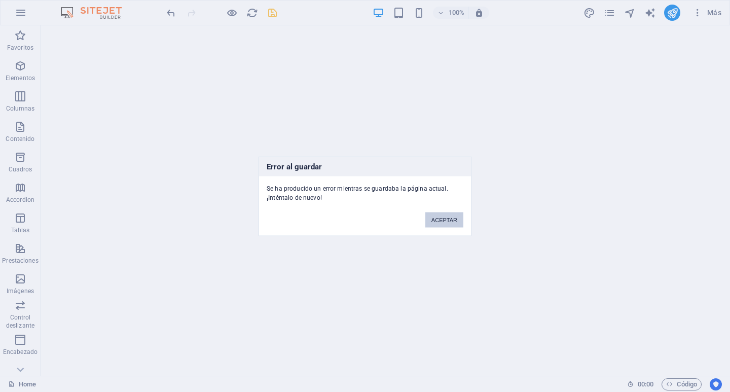
click at [447, 220] on button "ACEPTAR" at bounding box center [445, 219] width 38 height 15
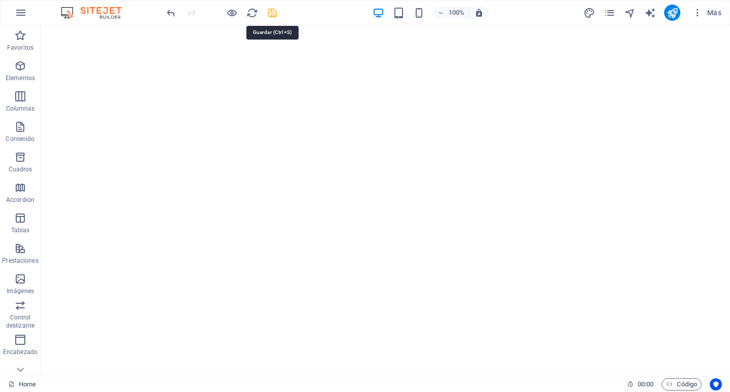
click at [277, 13] on icon "save" at bounding box center [273, 13] width 12 height 12
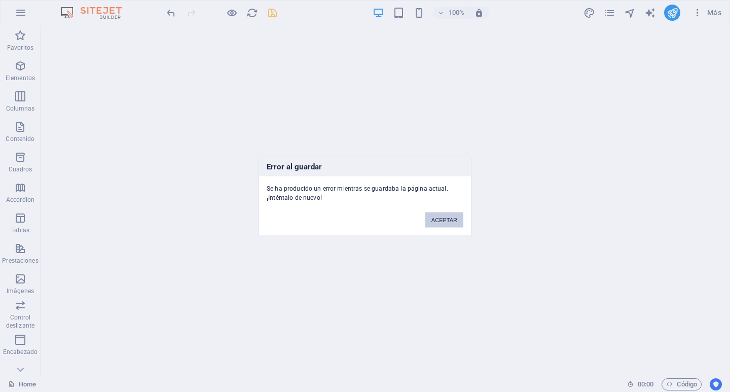
click at [442, 215] on button "ACEPTAR" at bounding box center [445, 219] width 38 height 15
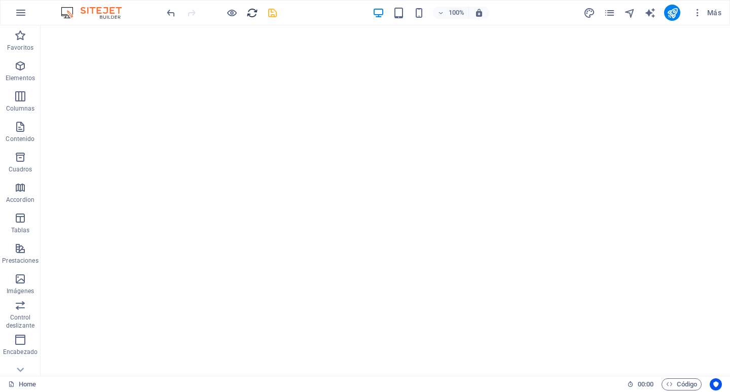
click at [253, 13] on icon "reload" at bounding box center [253, 13] width 12 height 12
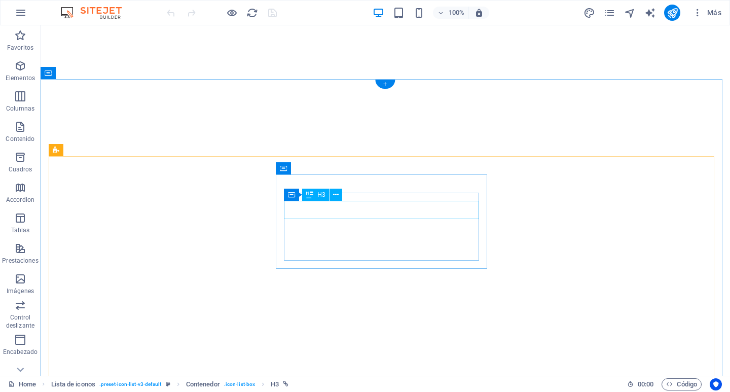
scroll to position [812, 0]
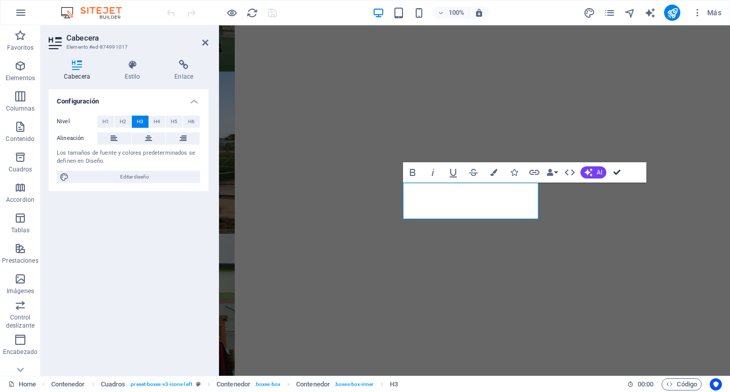
scroll to position [781, 0]
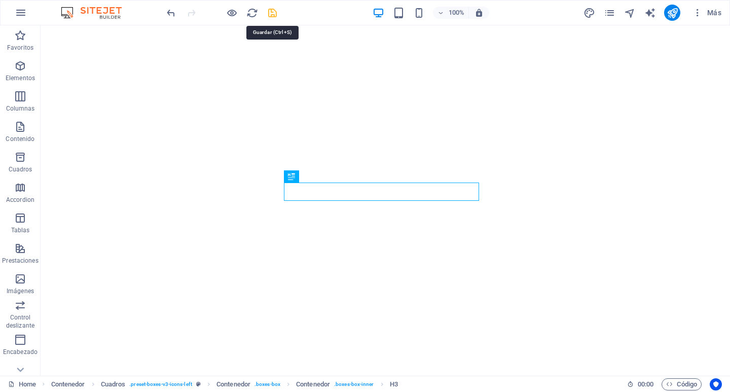
click at [268, 14] on icon "save" at bounding box center [273, 13] width 12 height 12
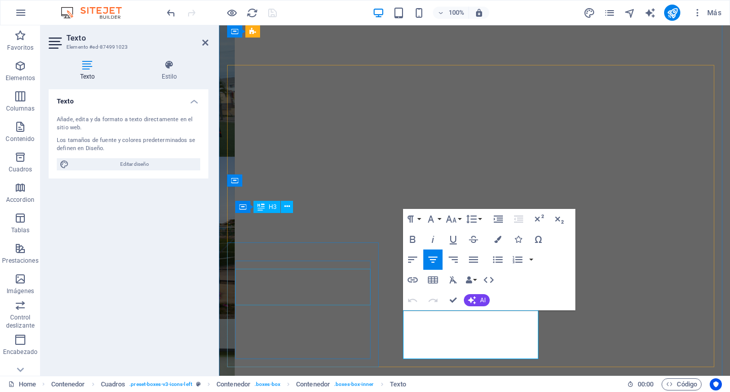
scroll to position [836, 0]
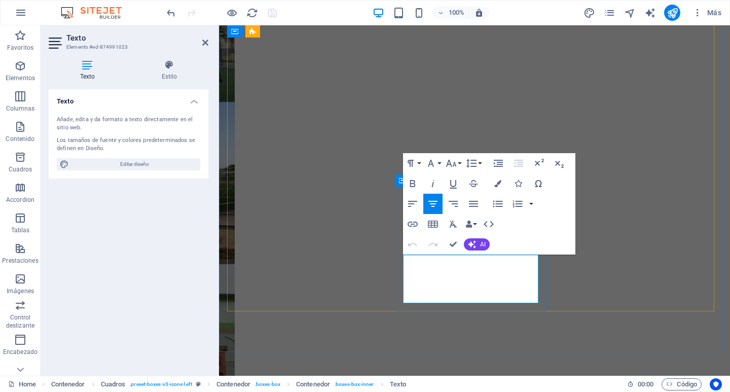
drag, startPoint x: 488, startPoint y: 275, endPoint x: 465, endPoint y: 285, distance: 25.7
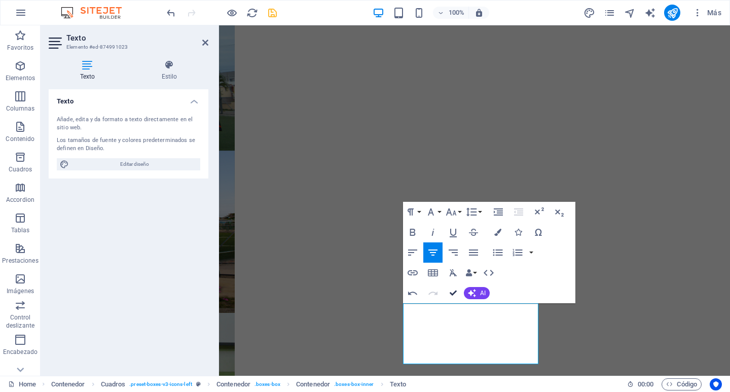
drag, startPoint x: 451, startPoint y: 294, endPoint x: 411, endPoint y: 272, distance: 45.8
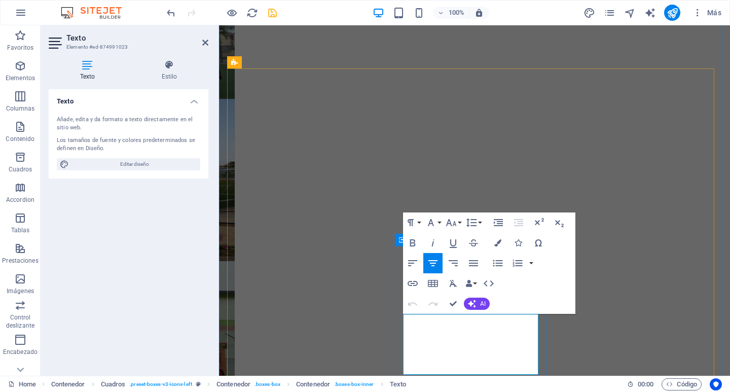
scroll to position [840, 0]
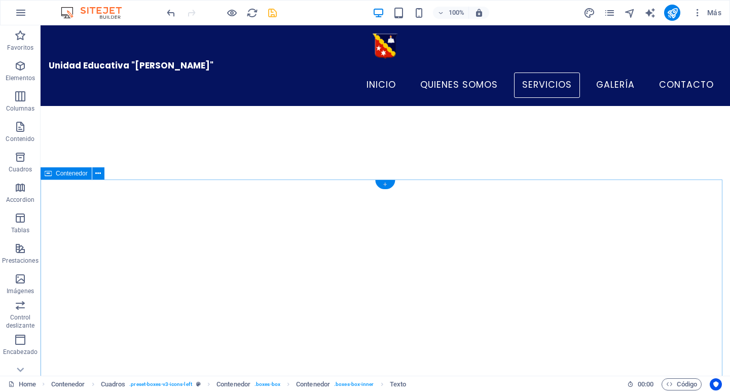
scroll to position [492, 0]
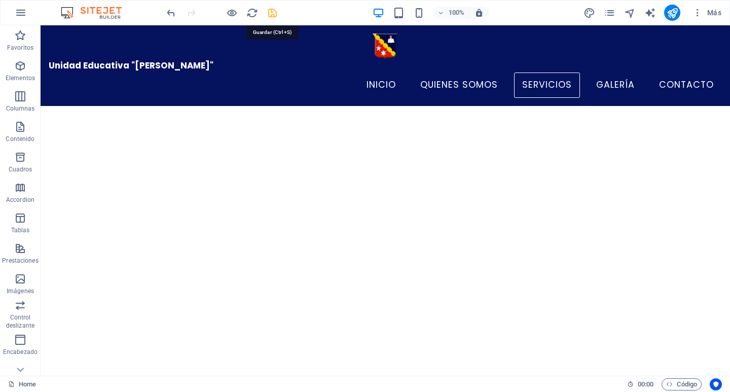
click at [276, 12] on icon "save" at bounding box center [273, 13] width 12 height 12
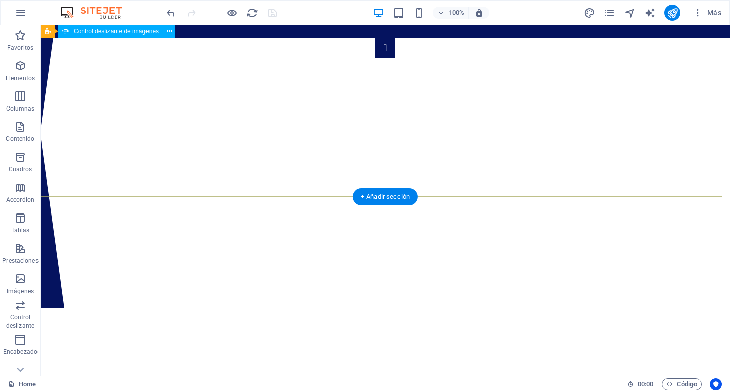
scroll to position [0, 0]
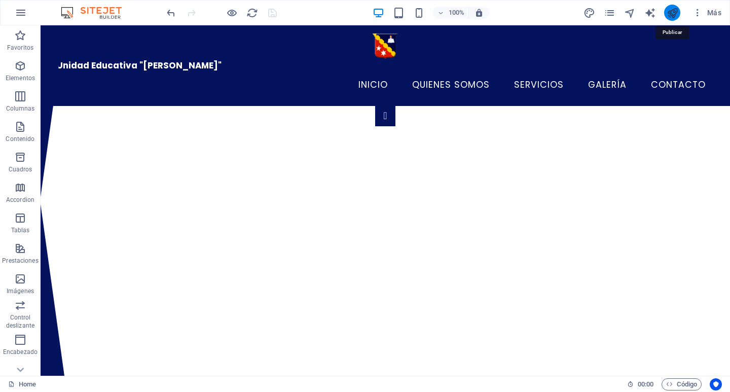
click at [673, 15] on icon "publish" at bounding box center [673, 13] width 12 height 12
